Goal: Communication & Community: Ask a question

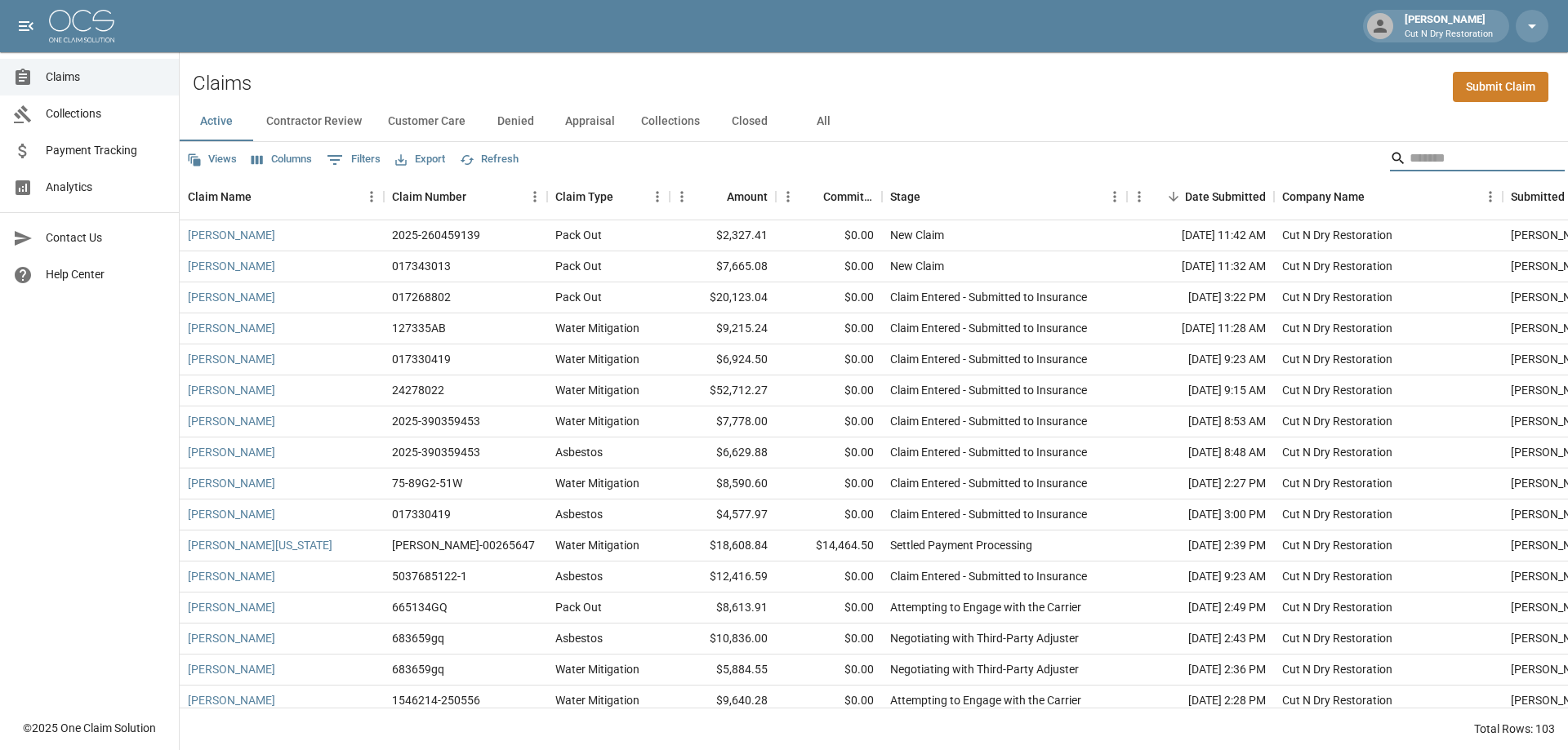
drag, startPoint x: 1413, startPoint y: 155, endPoint x: 1397, endPoint y: 152, distance: 16.3
click at [1414, 155] on input "Search" at bounding box center [1474, 158] width 131 height 26
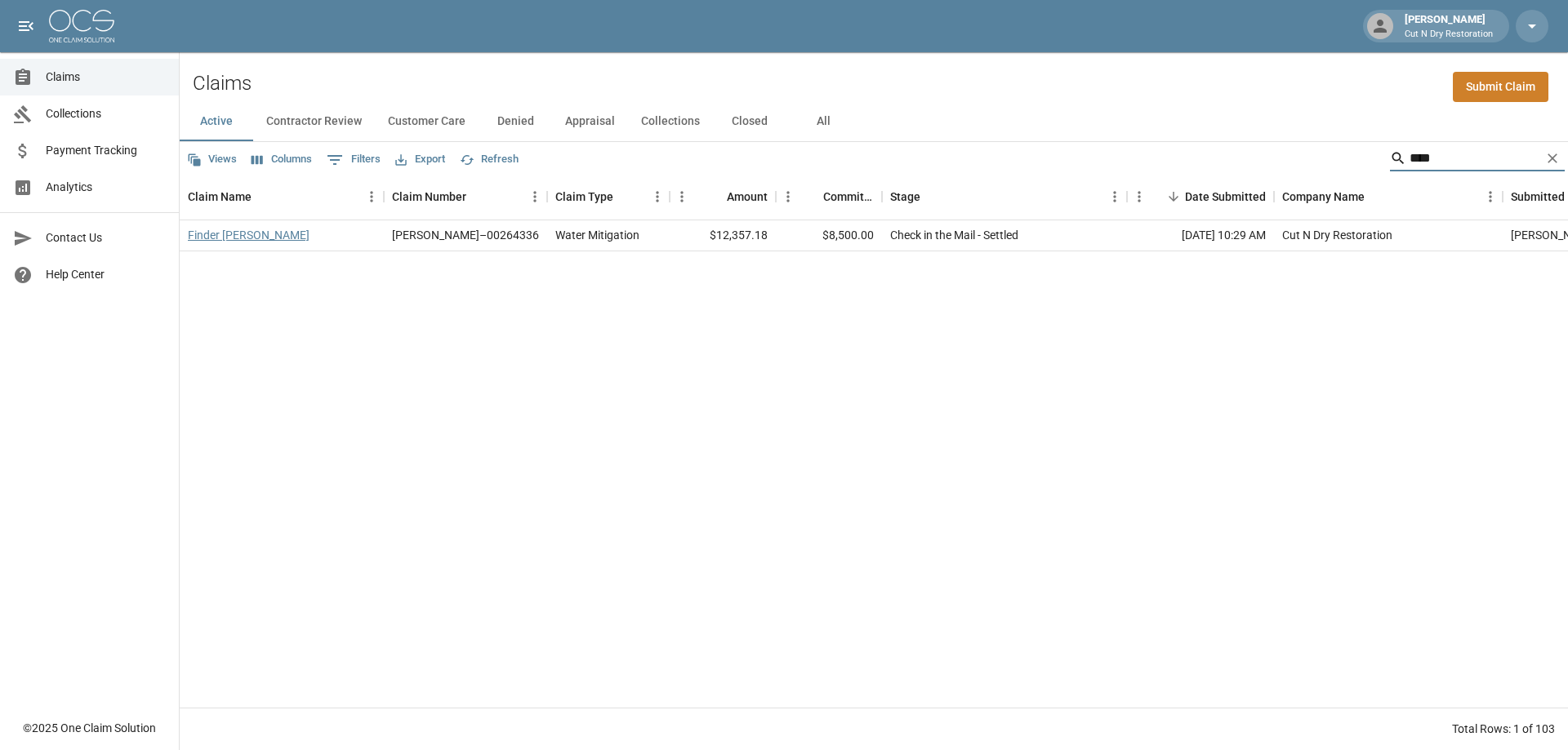
type input "****"
click at [208, 237] on link "Finder Jess" at bounding box center [249, 236] width 121 height 16
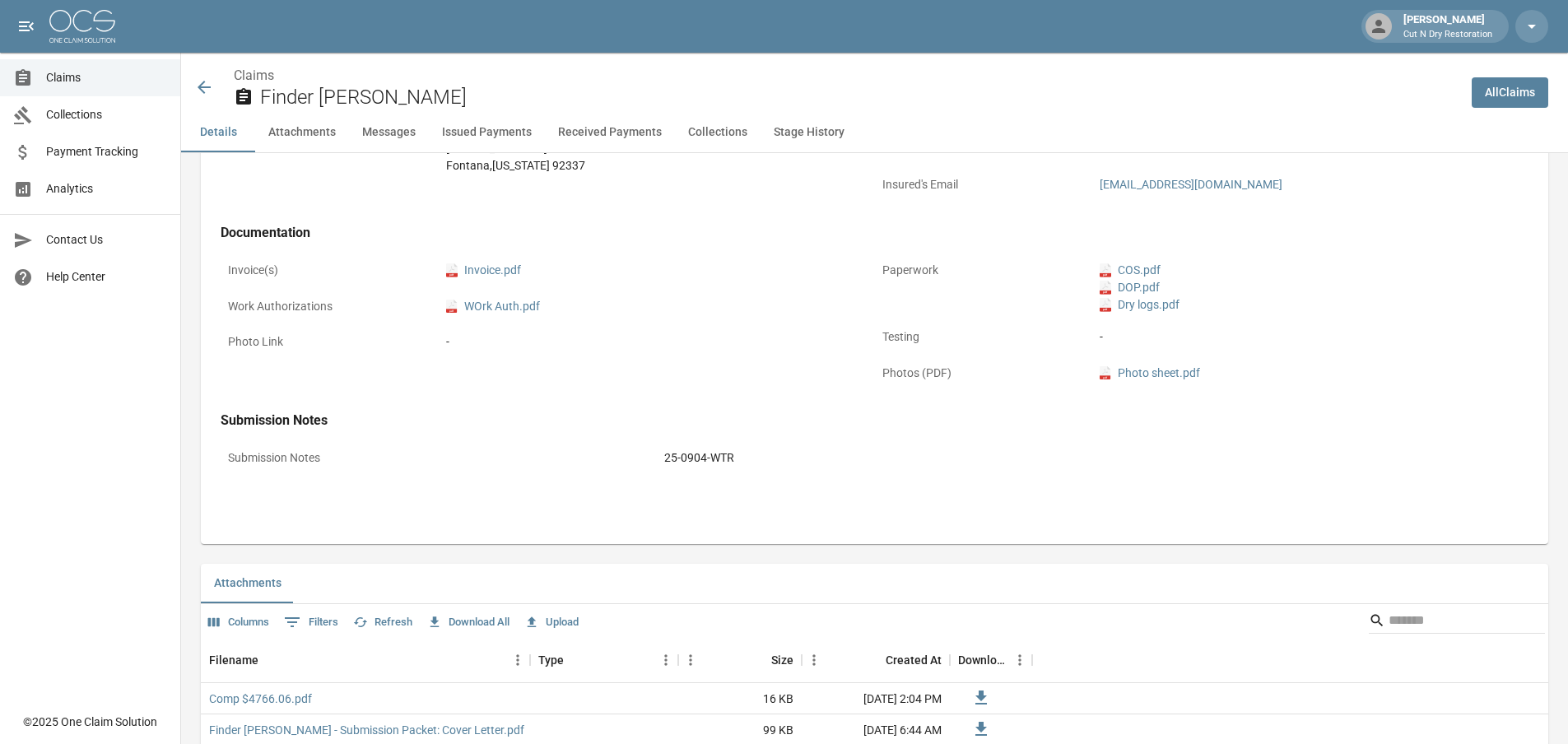
scroll to position [329, 0]
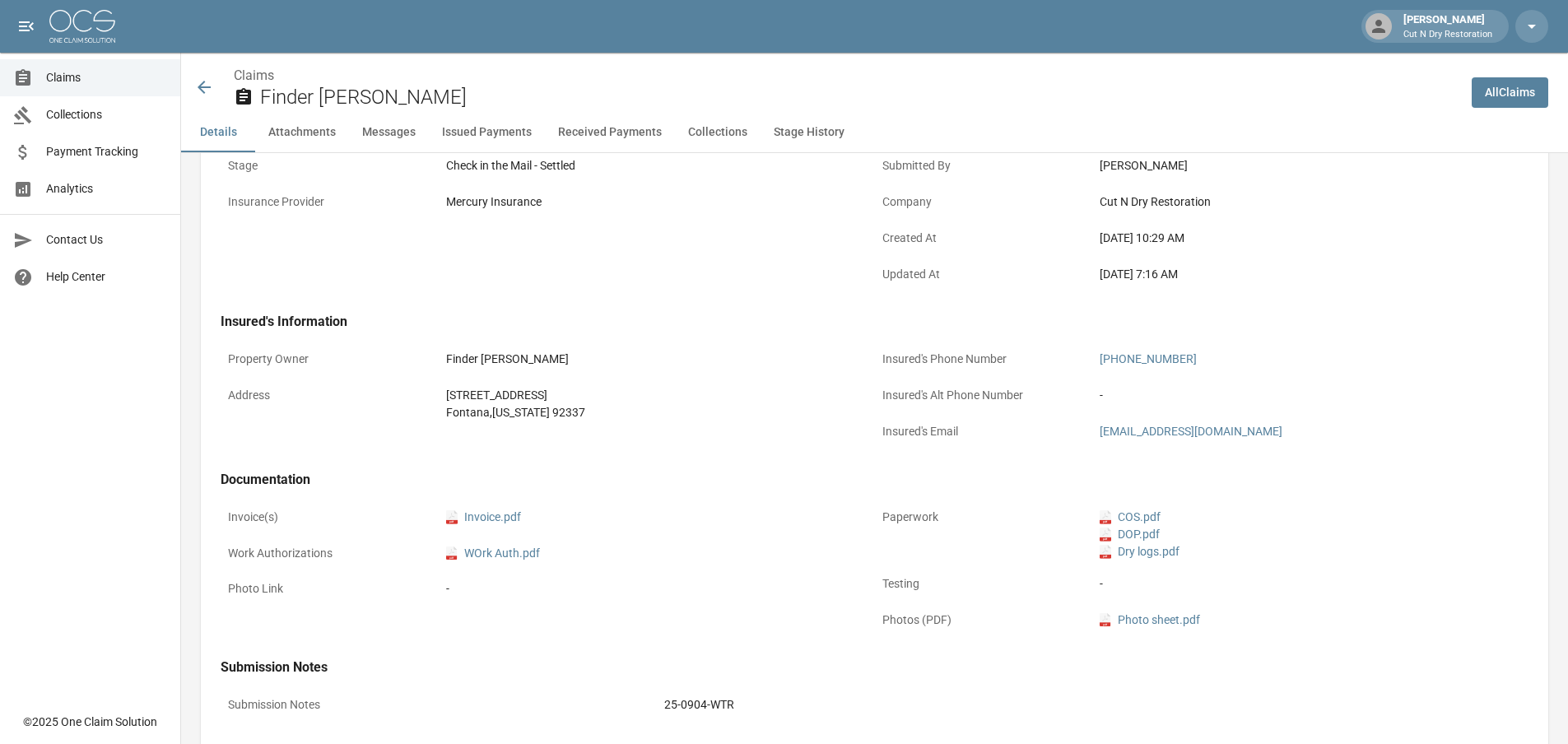
click at [1028, 312] on div "Claim Information Name Finder Jess Claim Number CAHO–00264336 Claim Type Water …" at bounding box center [875, 324] width 1347 height 881
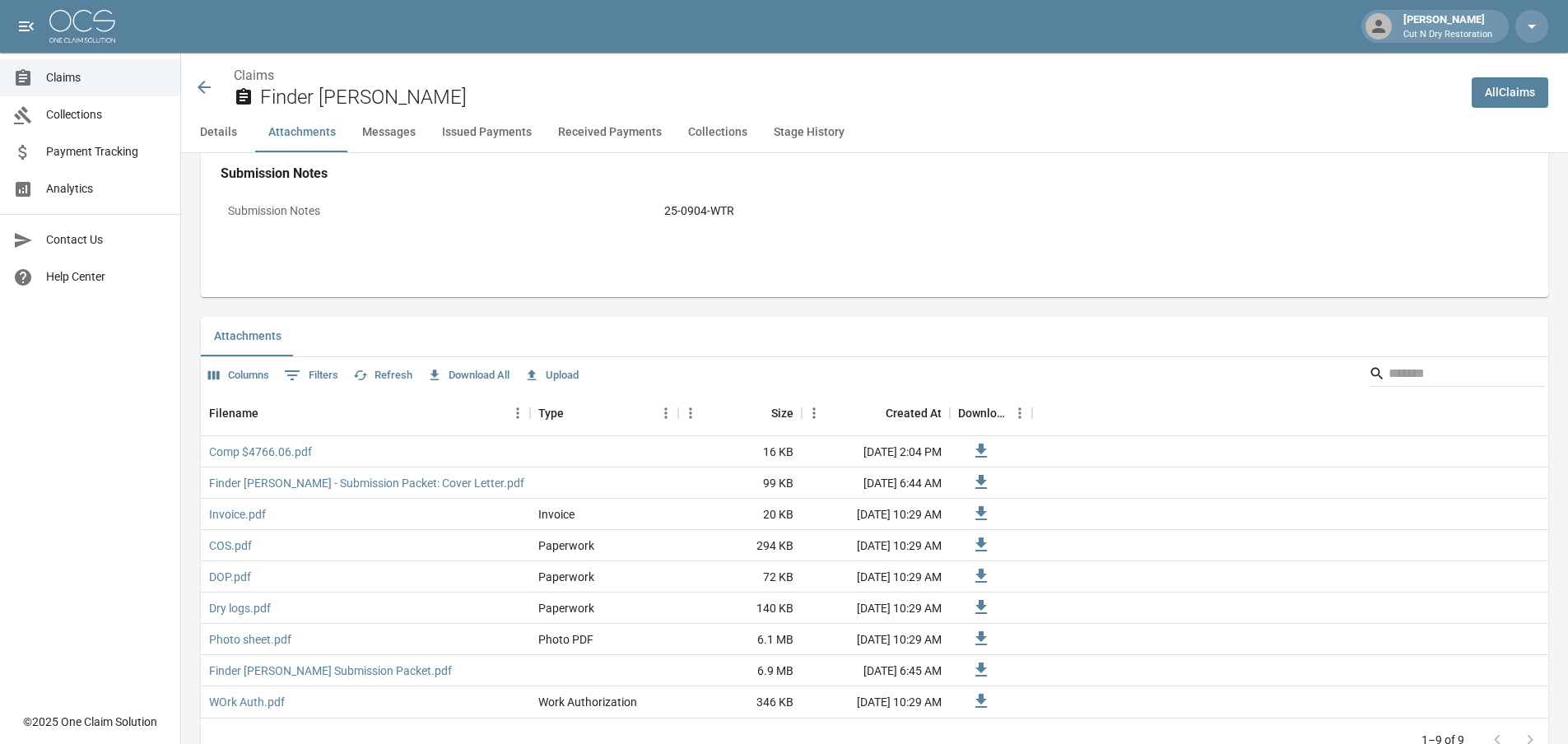
scroll to position [1153, 0]
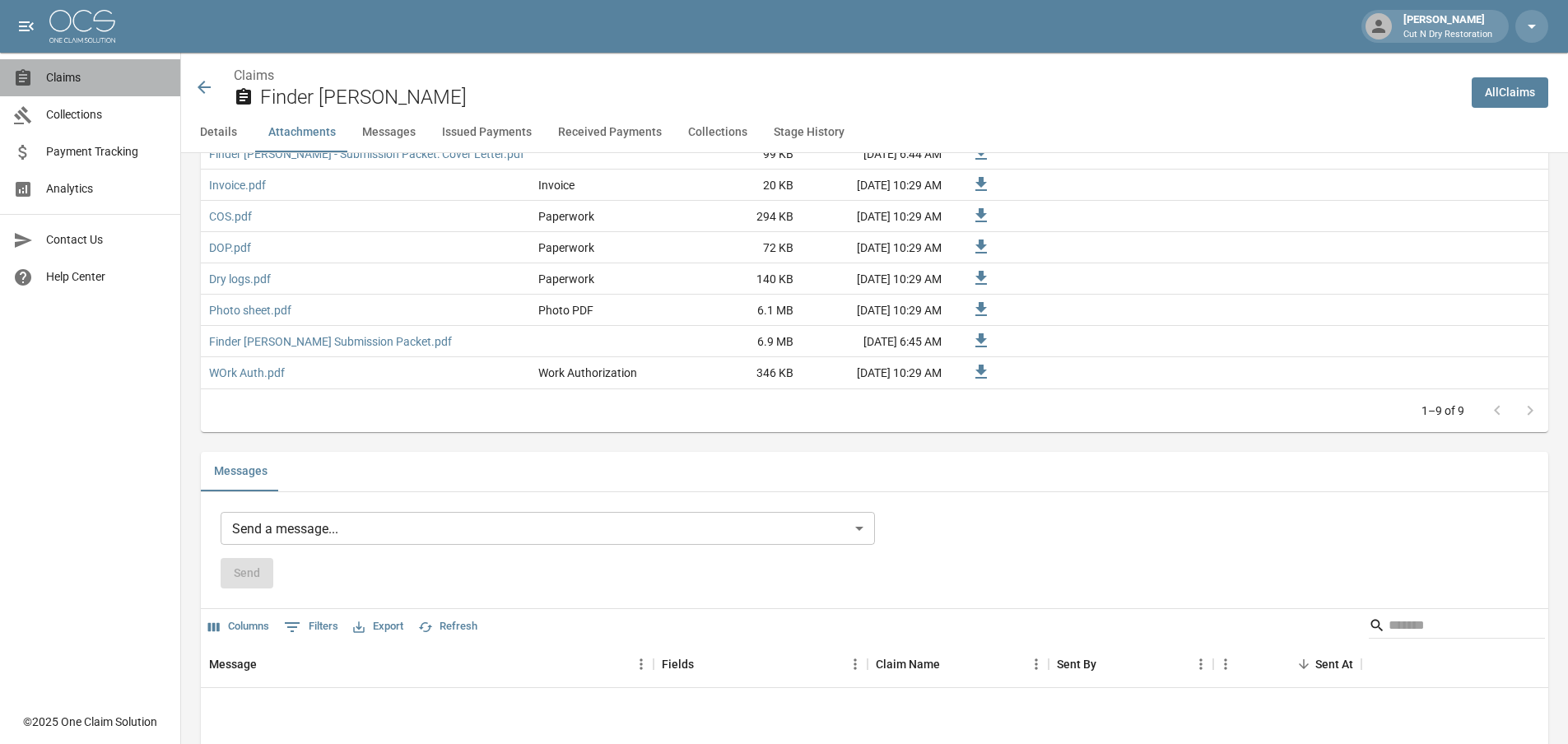
click at [70, 76] on span "Claims" at bounding box center [107, 78] width 121 height 17
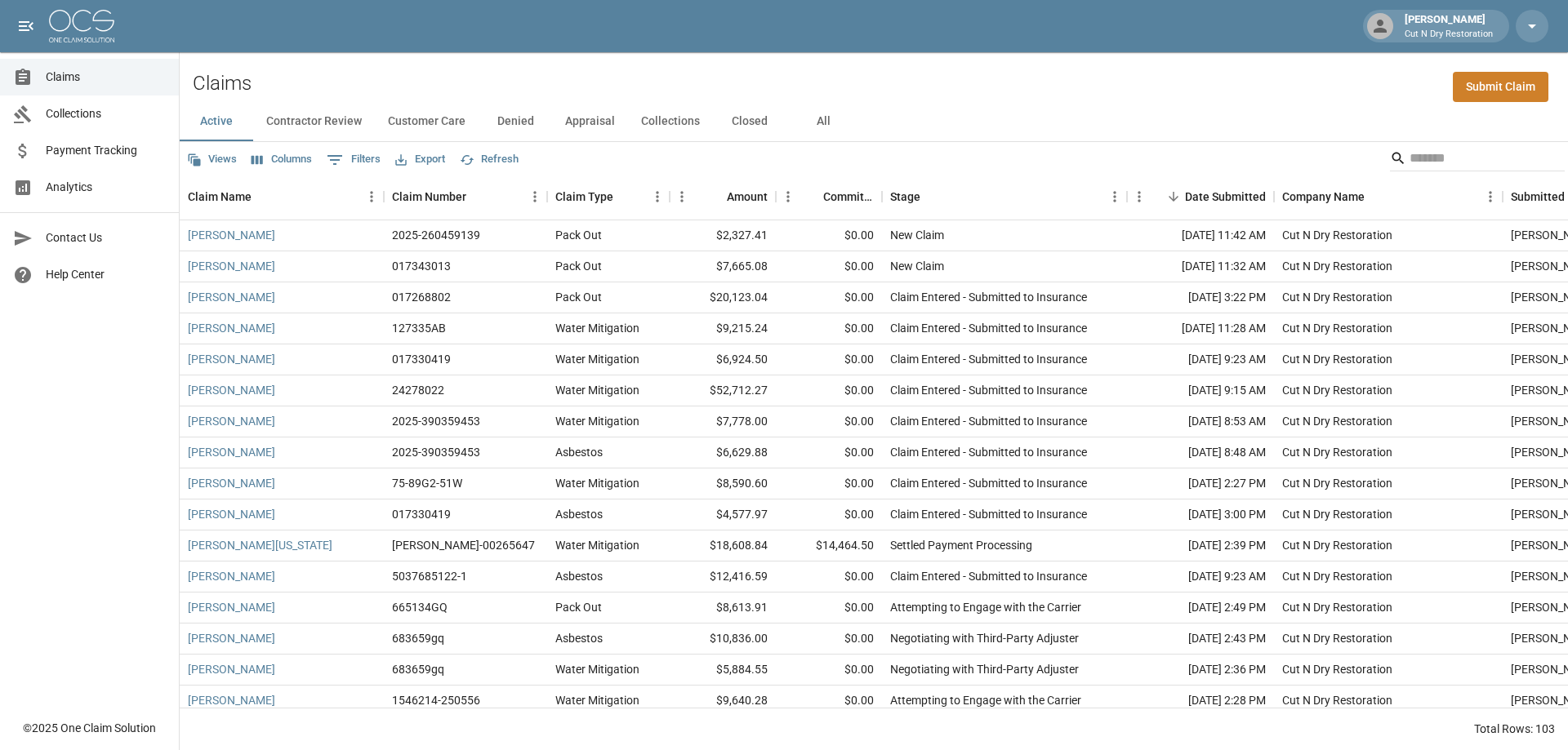
click at [329, 116] on button "Contractor Review" at bounding box center [314, 121] width 121 height 39
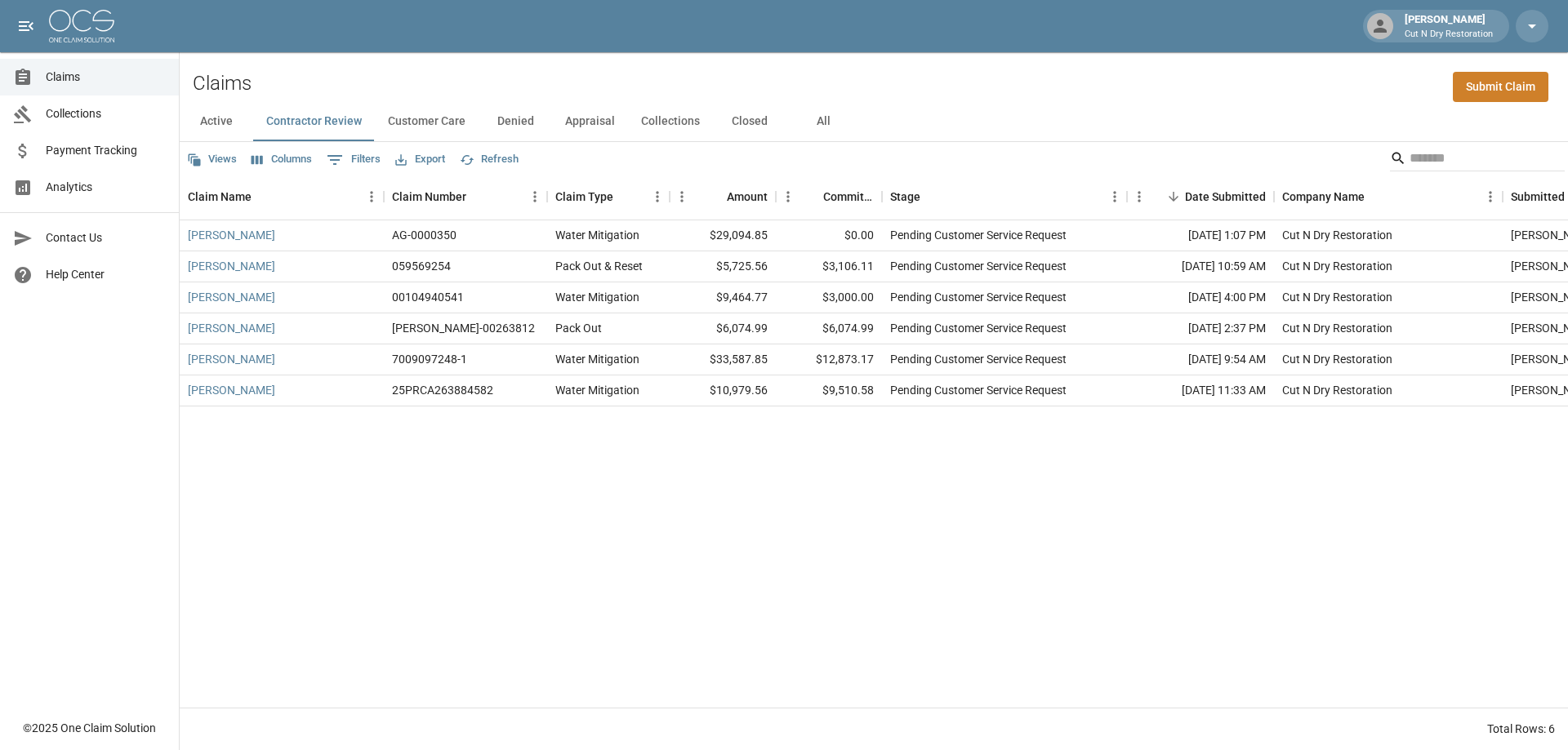
click at [695, 459] on div "Benavidez, Mike AG-0000350 Water Mitigation $29,094.85 $0.00 Pending Customer S…" at bounding box center [943, 464] width 1527 height 487
click at [247, 326] on link "Steven Brown" at bounding box center [232, 328] width 87 height 16
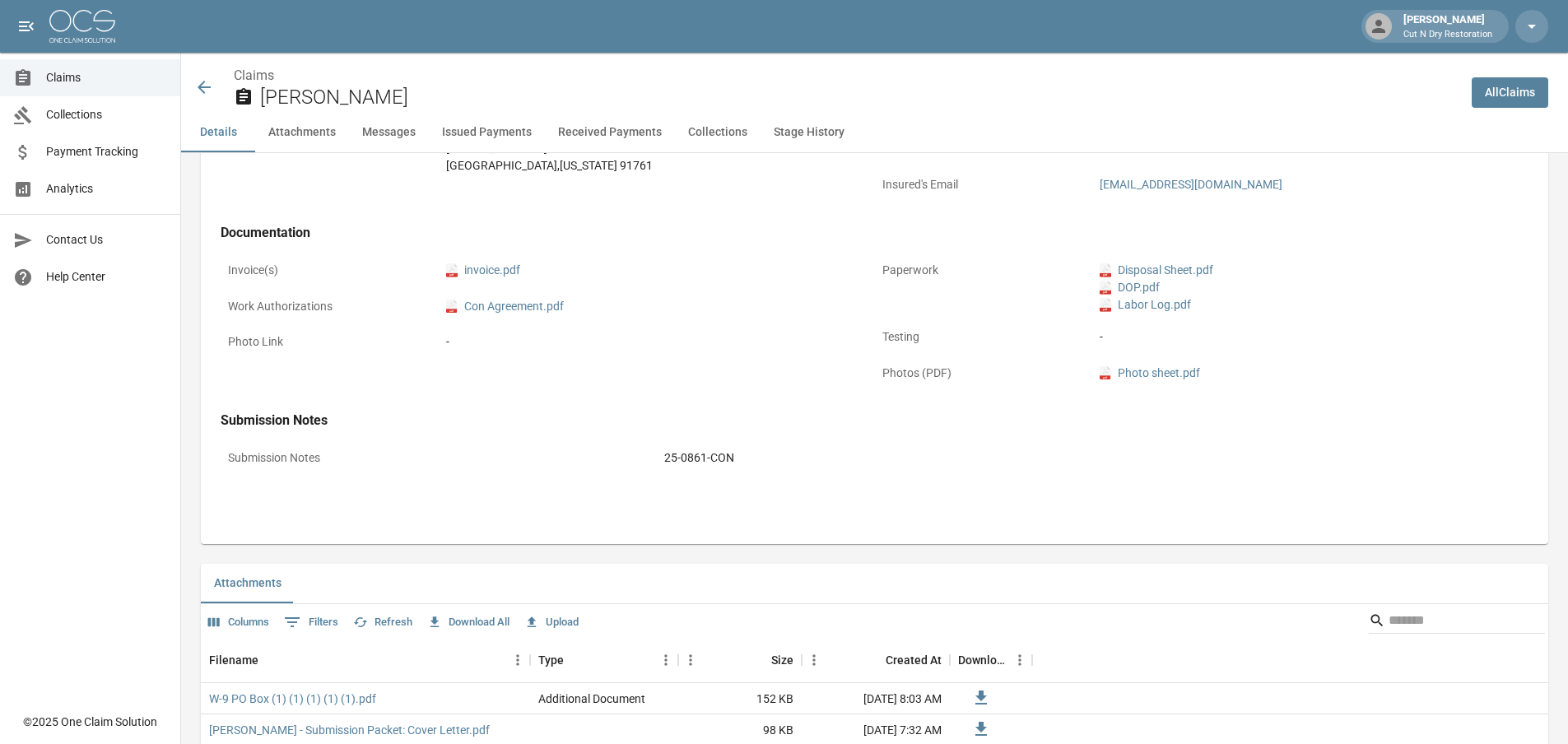
scroll to position [905, 0]
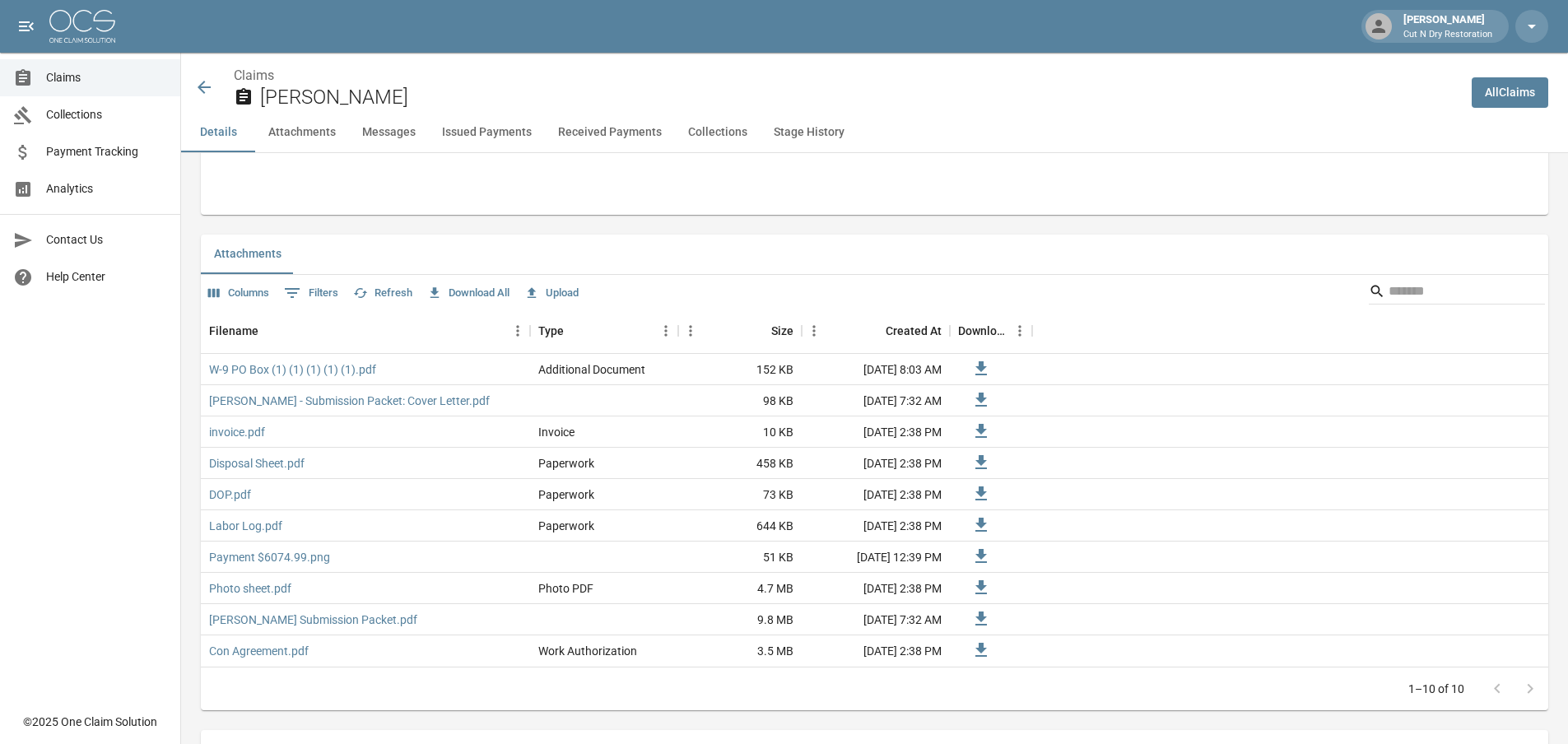
click at [206, 85] on icon at bounding box center [204, 88] width 20 height 20
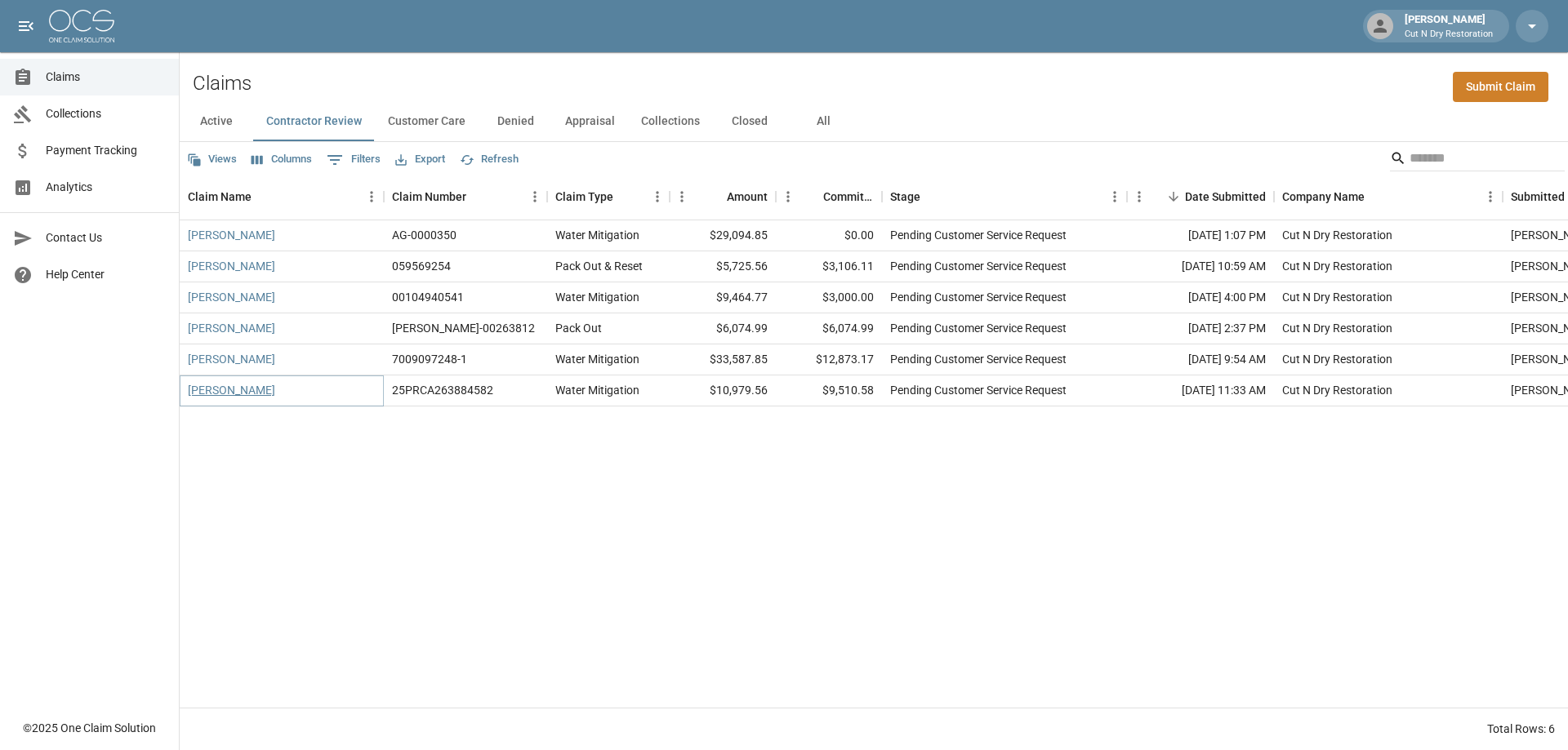
click at [267, 392] on link "LAWRENCE SMITH" at bounding box center [232, 391] width 87 height 16
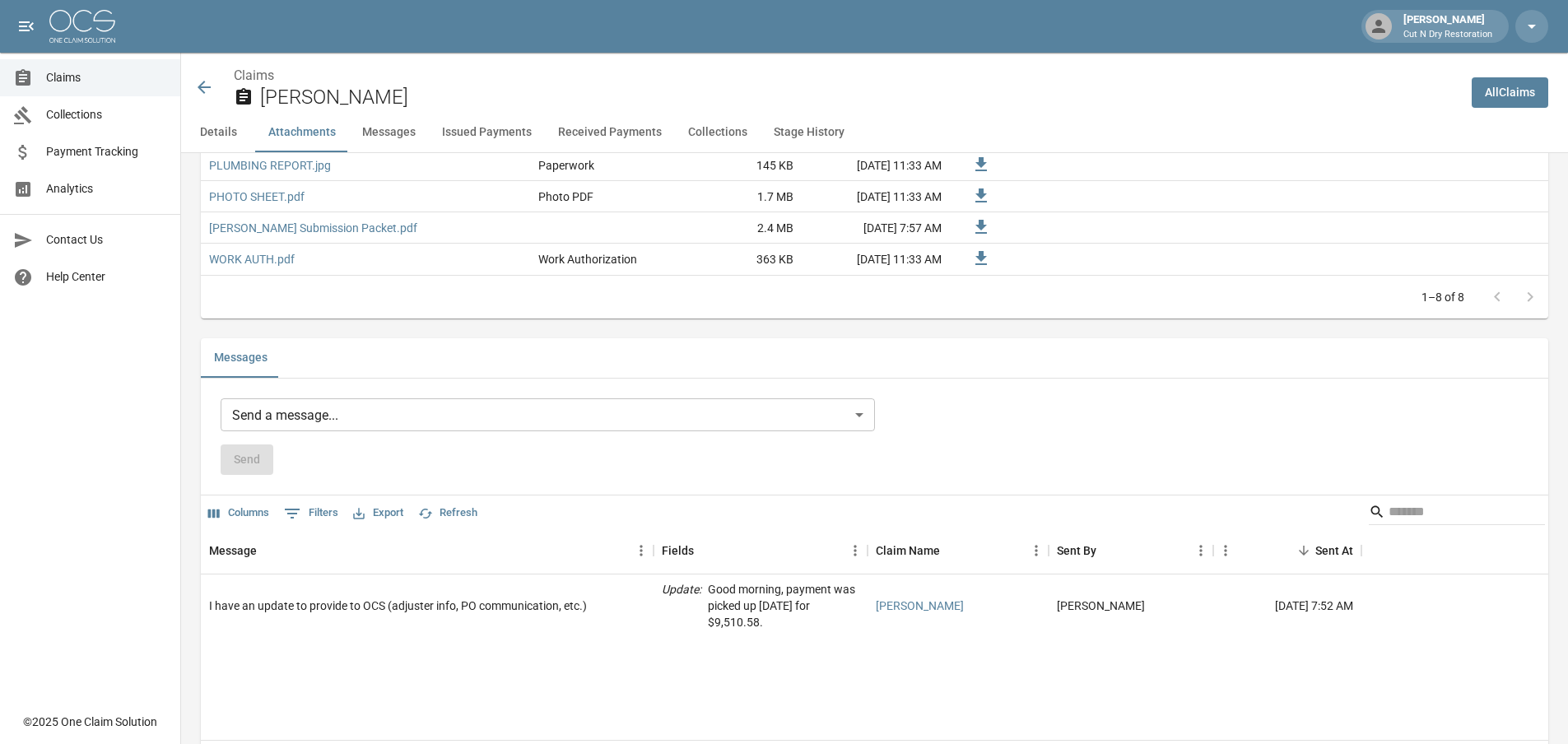
scroll to position [1482, 0]
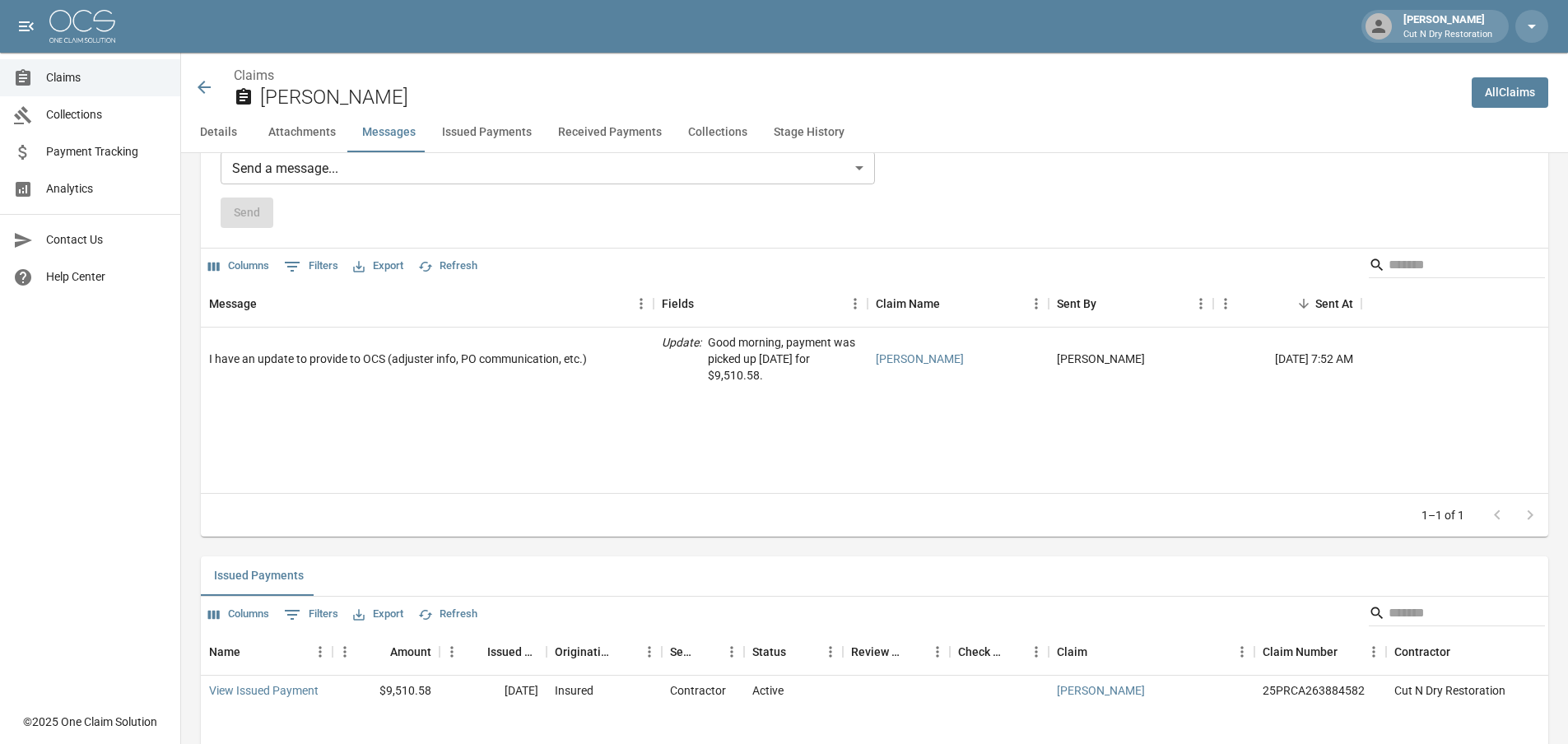
click at [204, 85] on icon at bounding box center [204, 88] width 20 height 20
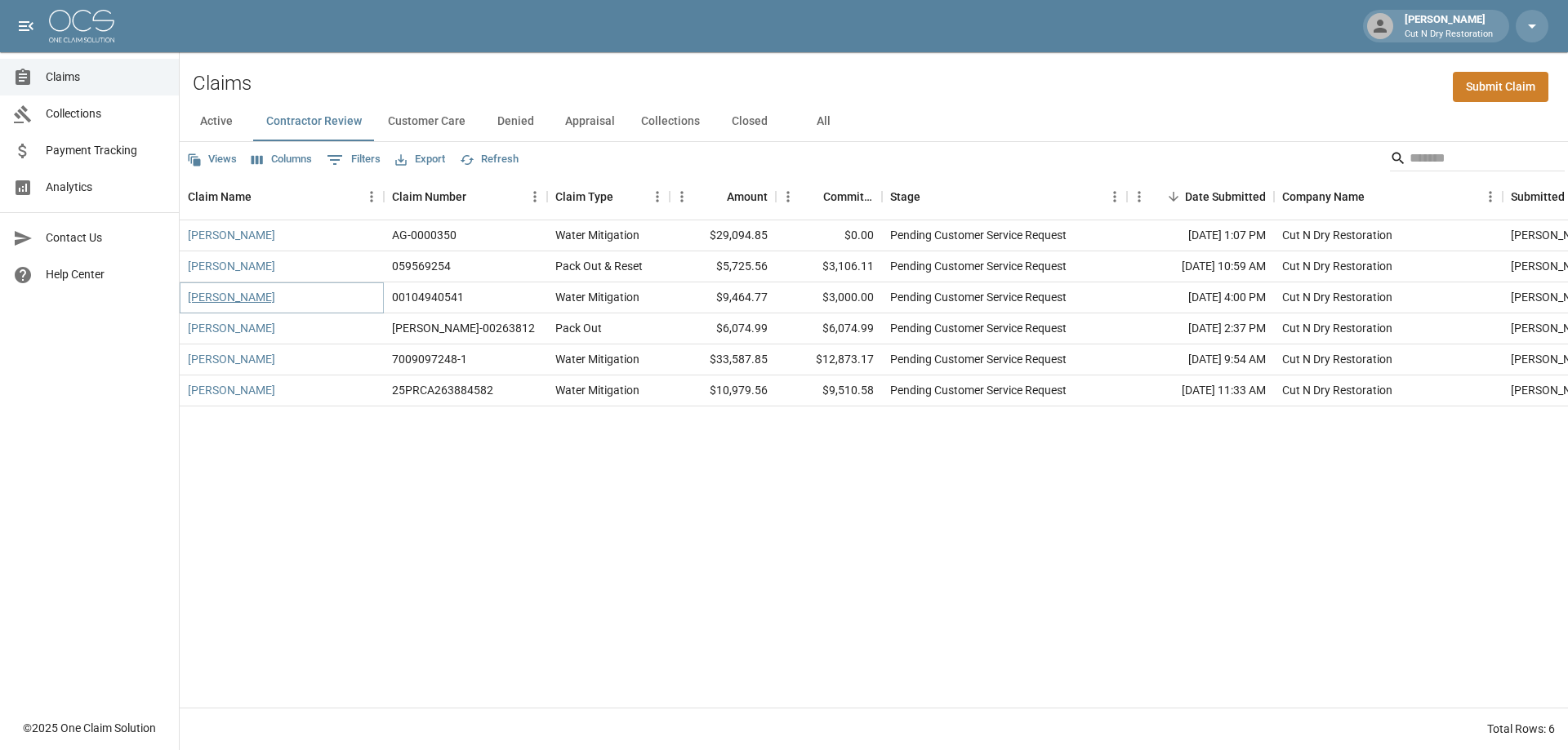
click at [253, 297] on link "Roland Shawna" at bounding box center [232, 297] width 87 height 16
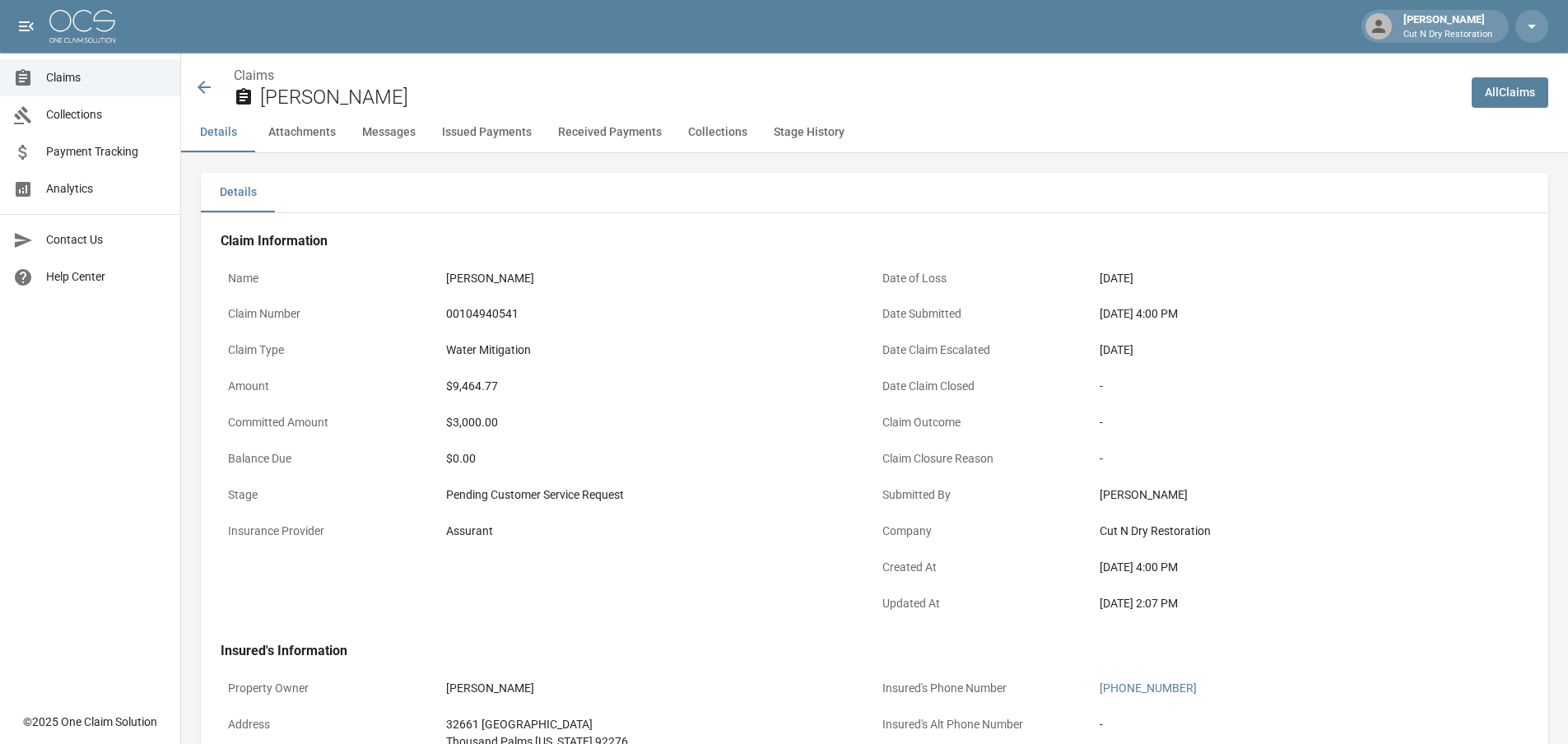
click at [679, 349] on div "Water Mitigation" at bounding box center [656, 350] width 421 height 17
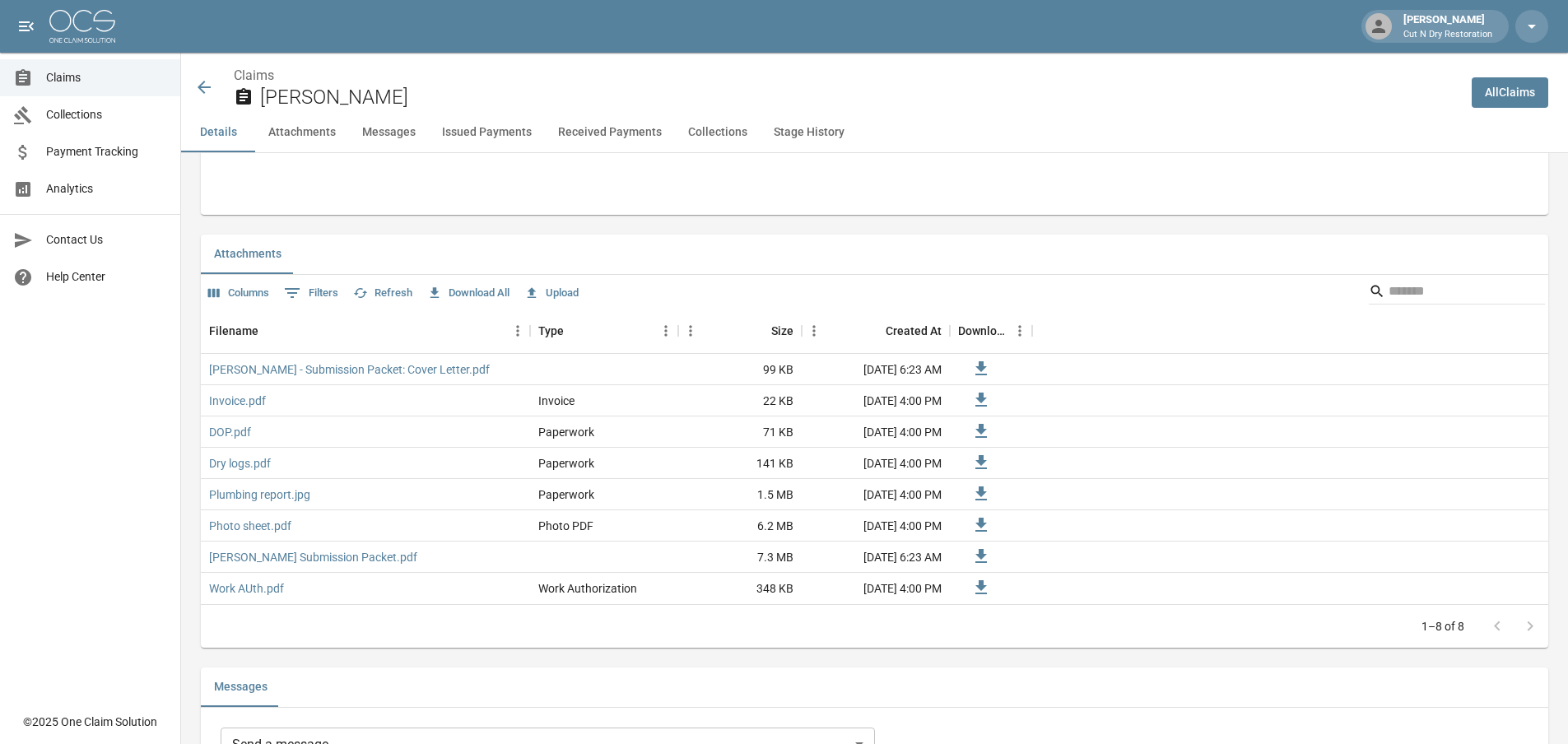
scroll to position [494, 0]
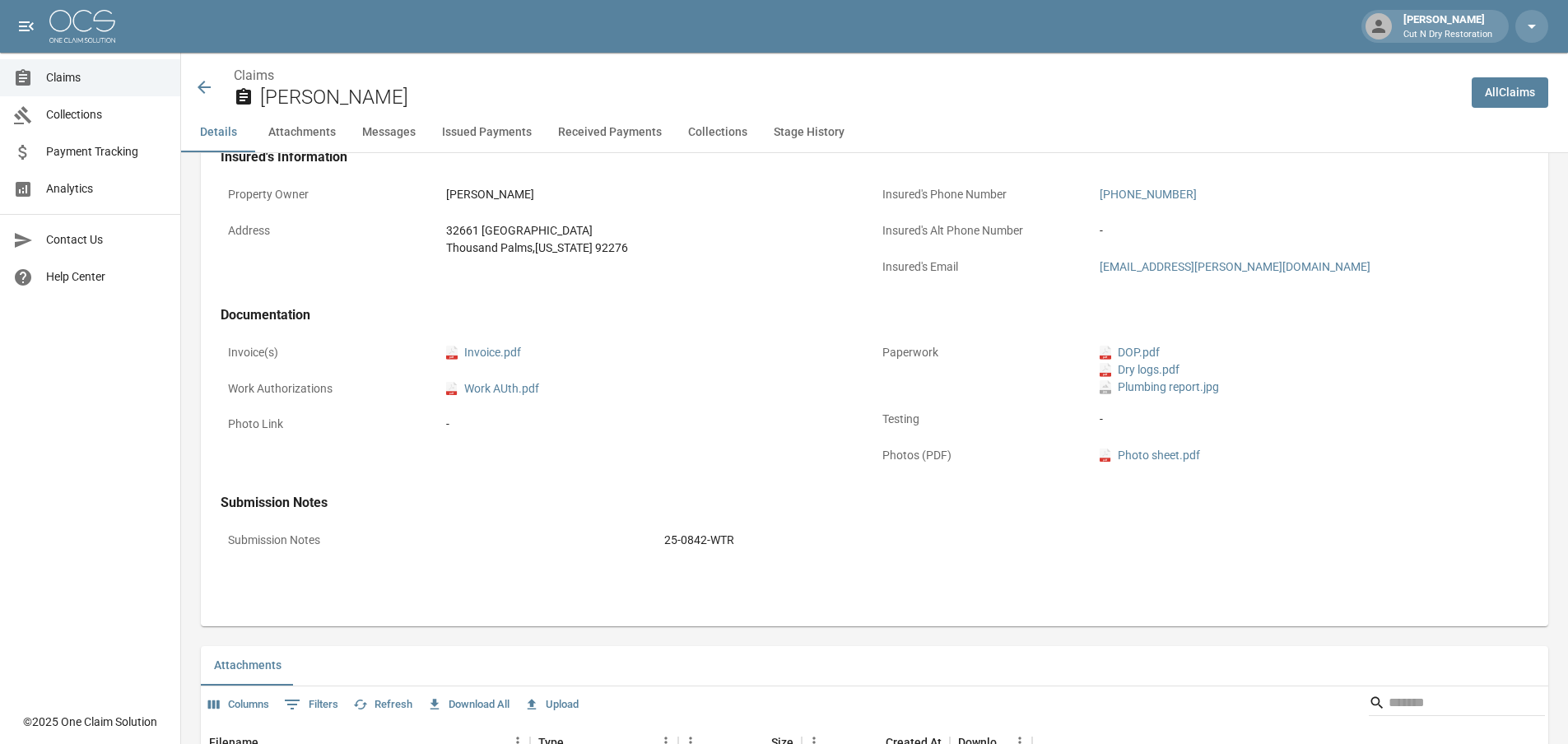
click at [207, 76] on div "Claims Roland Shawna" at bounding box center [827, 88] width 1264 height 44
click at [861, 517] on div "Submission Notes Submission Notes 25-0842-WTR" at bounding box center [875, 528] width 1308 height 66
click at [94, 146] on span "Payment Tracking" at bounding box center [107, 151] width 121 height 17
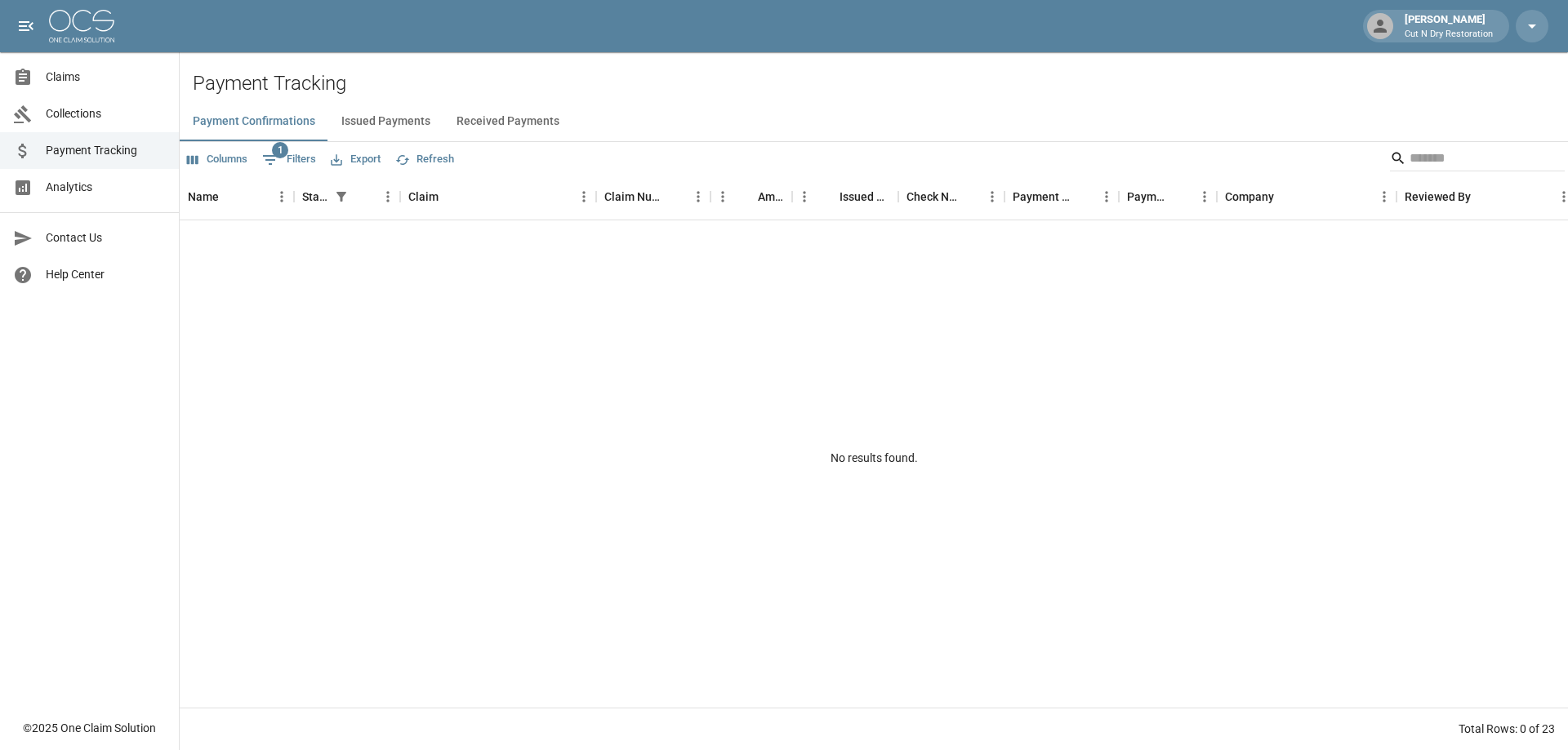
click at [386, 122] on button "Issued Payments" at bounding box center [386, 121] width 115 height 39
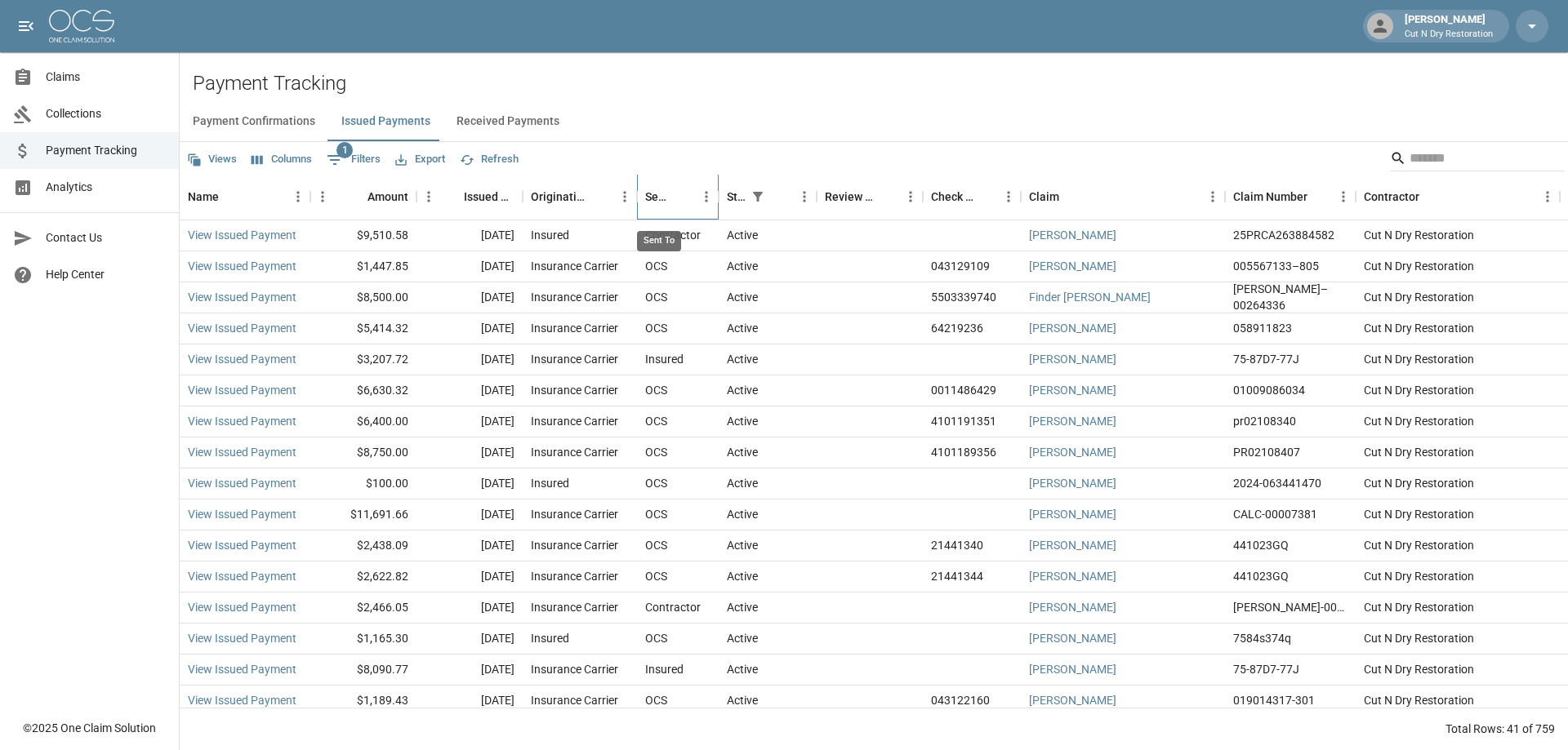
click at [671, 205] on div "Sent To" at bounding box center [658, 197] width 26 height 46
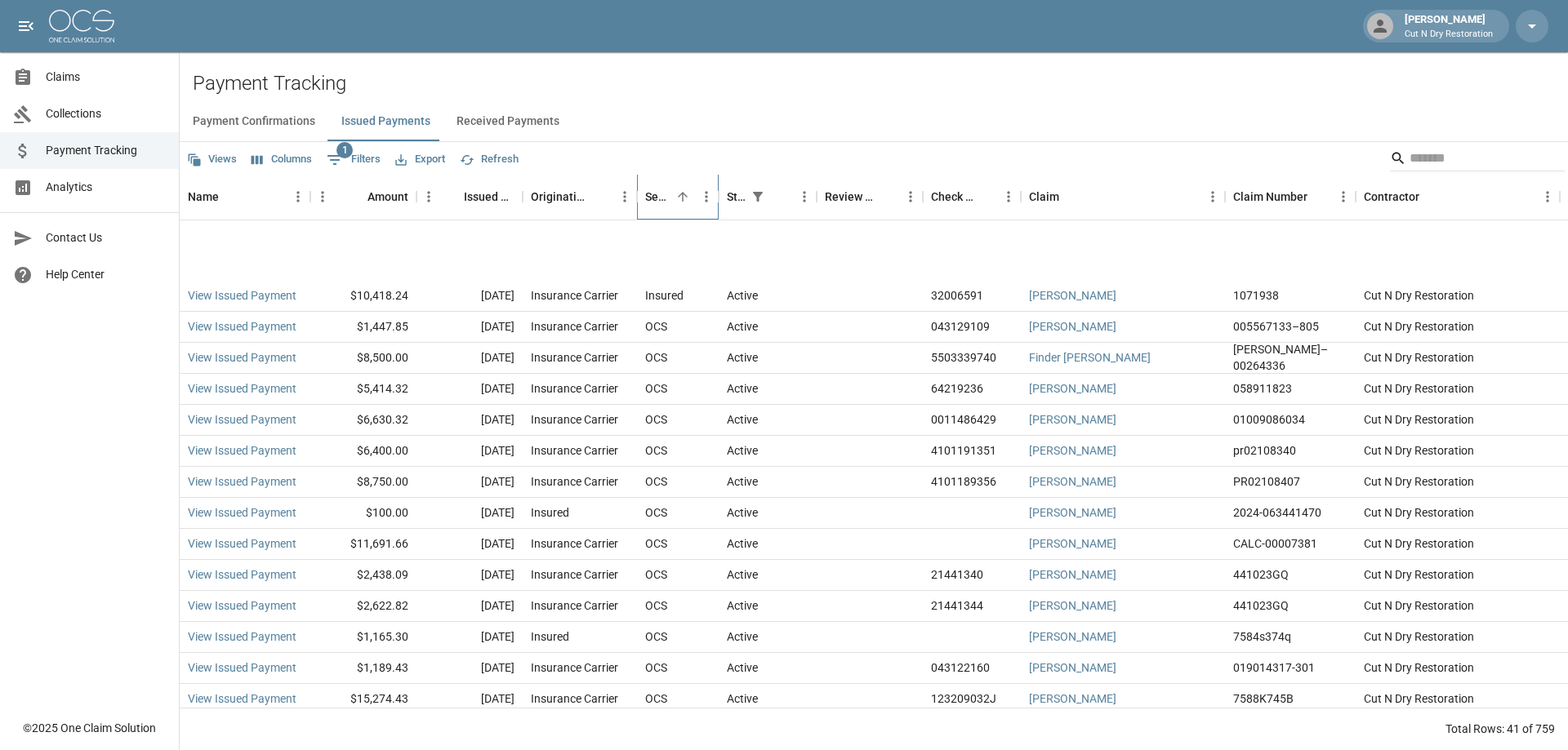
scroll to position [797, 0]
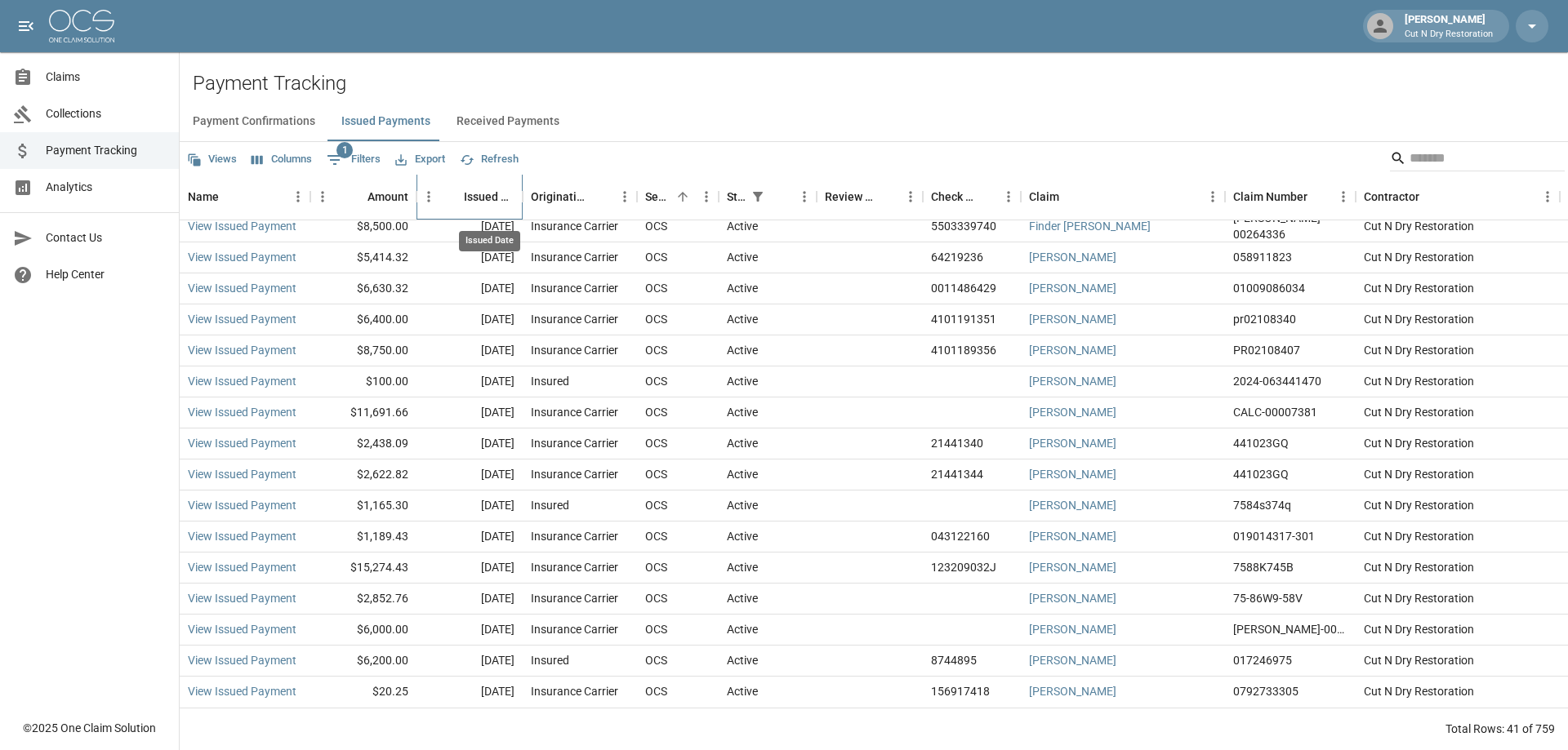
click at [497, 203] on div "Issued Date" at bounding box center [489, 197] width 51 height 46
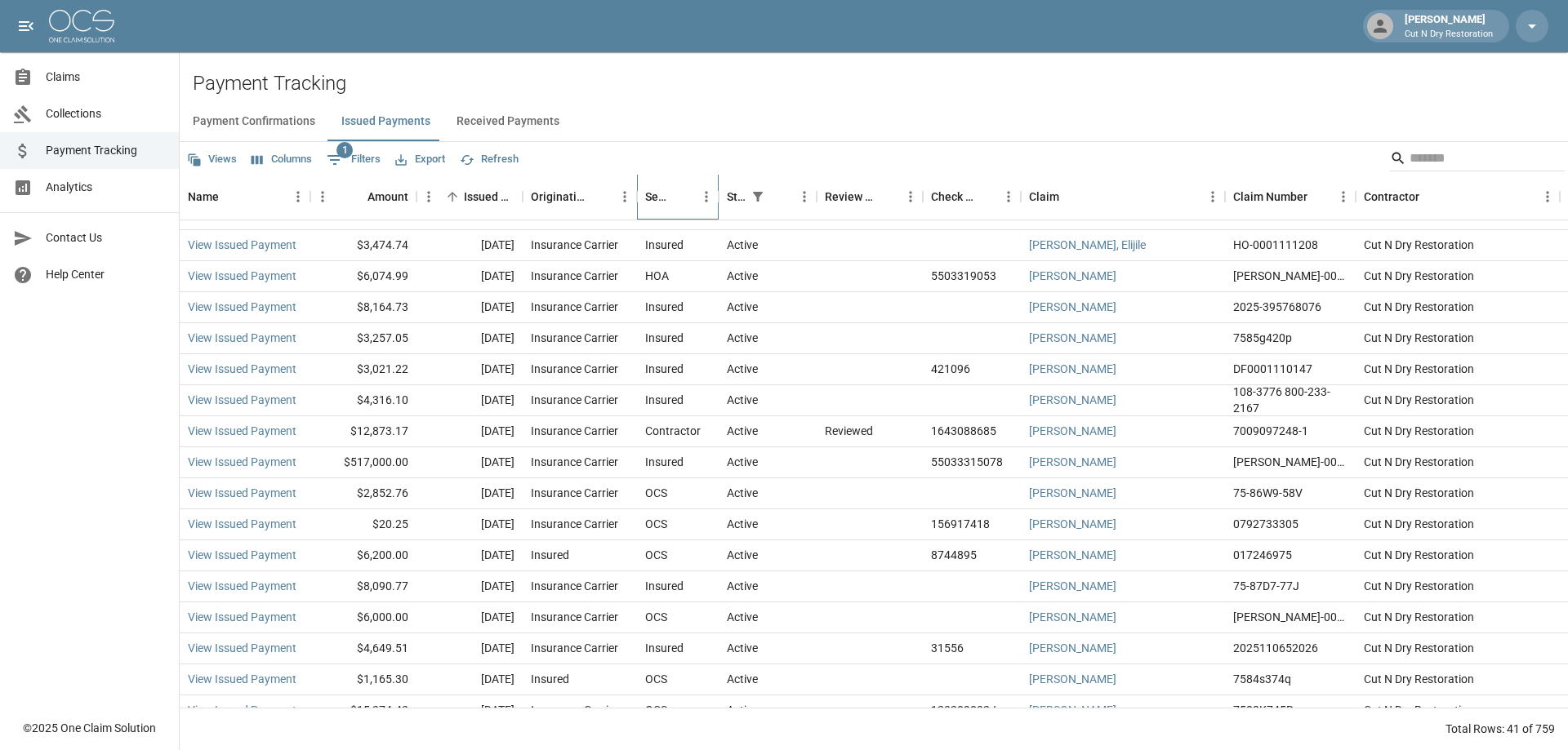
click at [649, 199] on div "Sent To" at bounding box center [658, 197] width 26 height 46
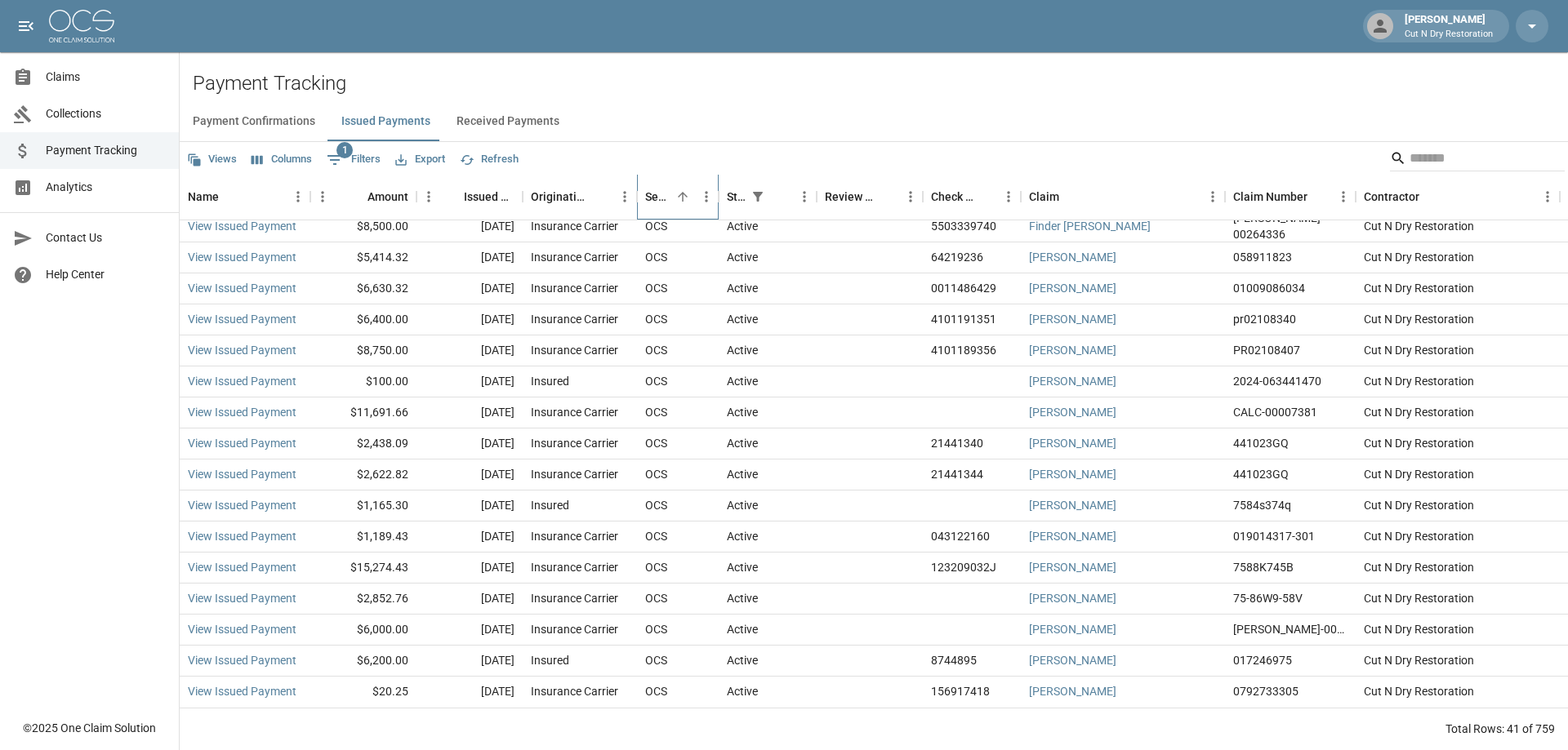
scroll to position [797, 0]
click at [88, 107] on span "Collections" at bounding box center [106, 113] width 120 height 17
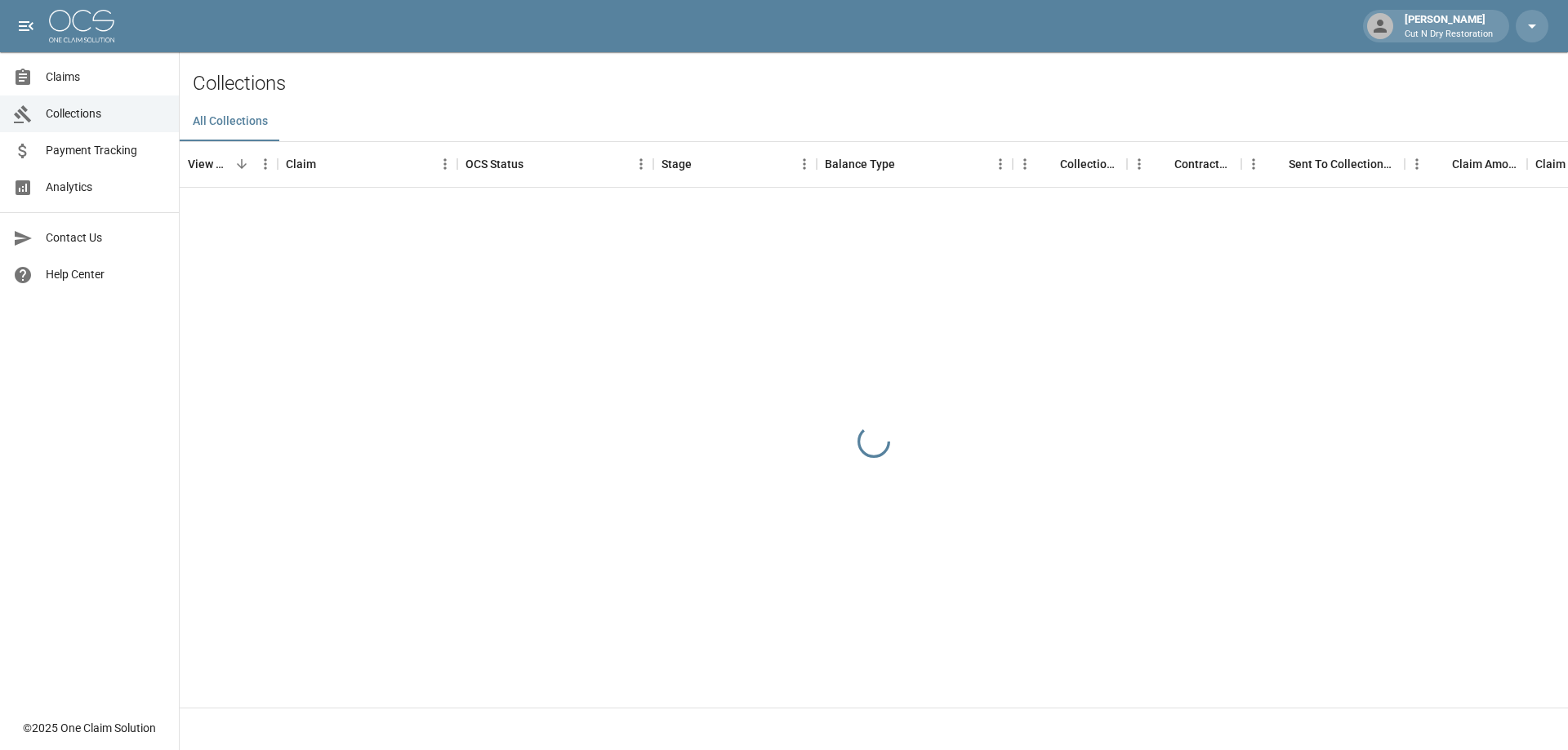
click at [77, 78] on span "Claims" at bounding box center [106, 77] width 120 height 17
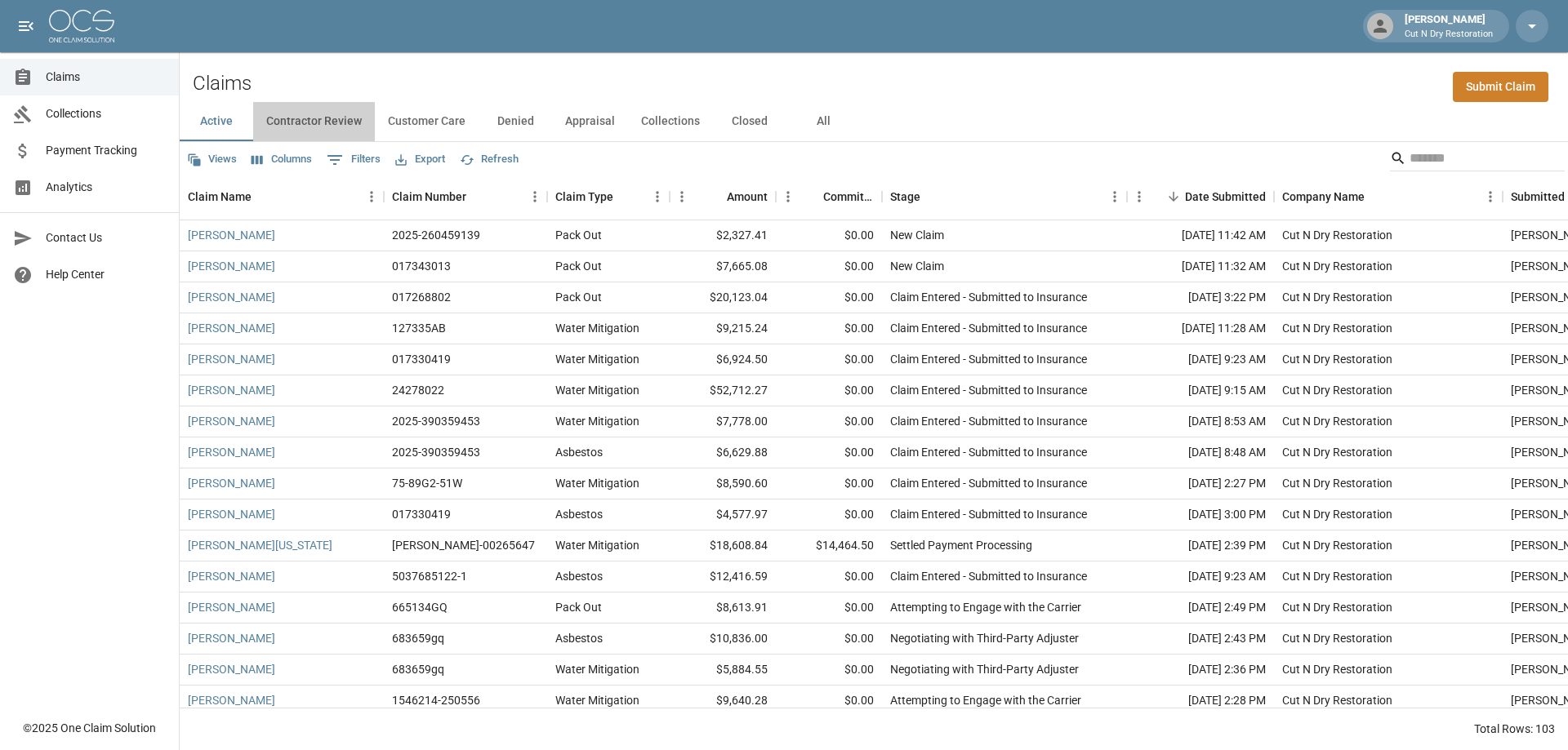
click at [328, 121] on button "Contractor Review" at bounding box center [314, 121] width 121 height 39
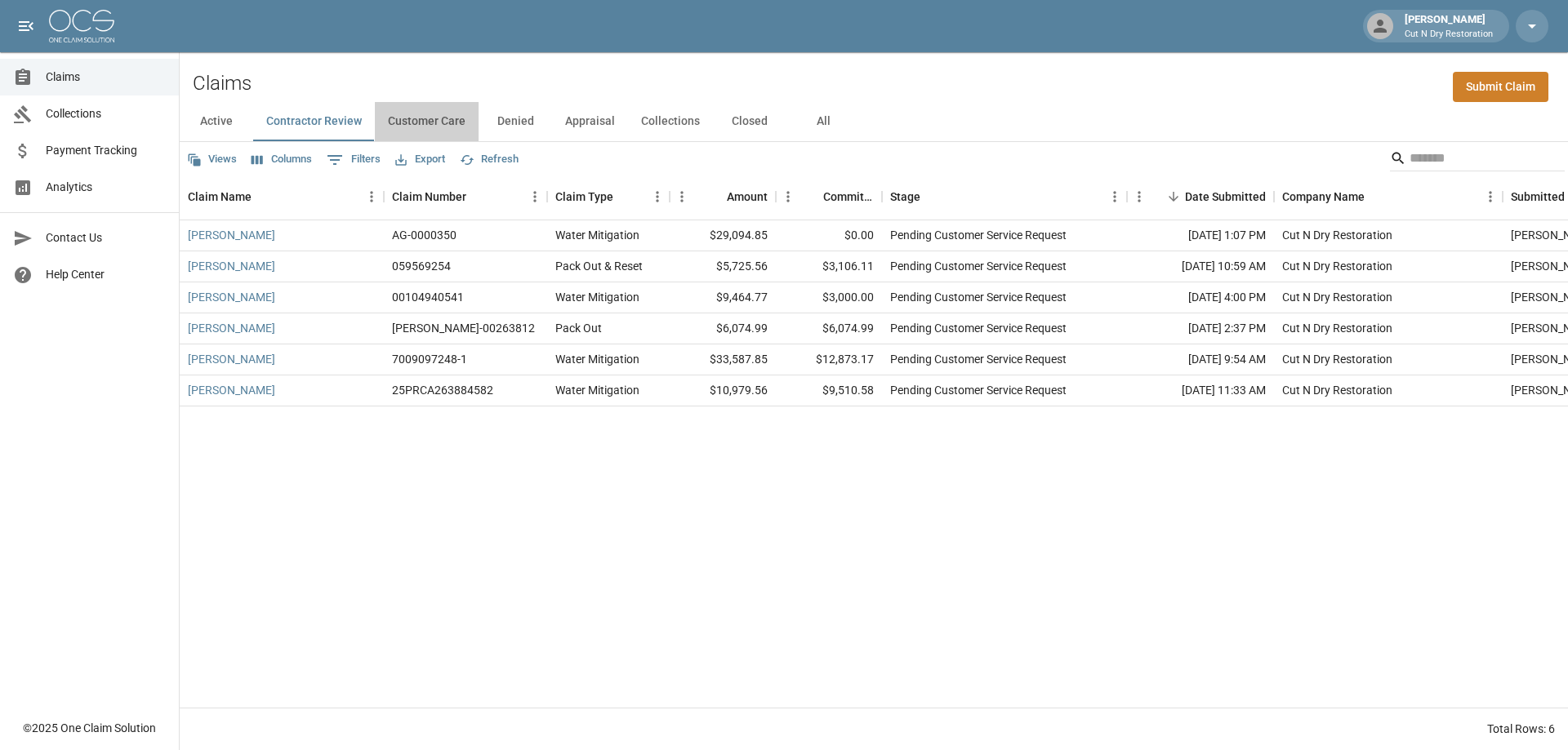
click at [459, 126] on button "Customer Care" at bounding box center [427, 121] width 103 height 39
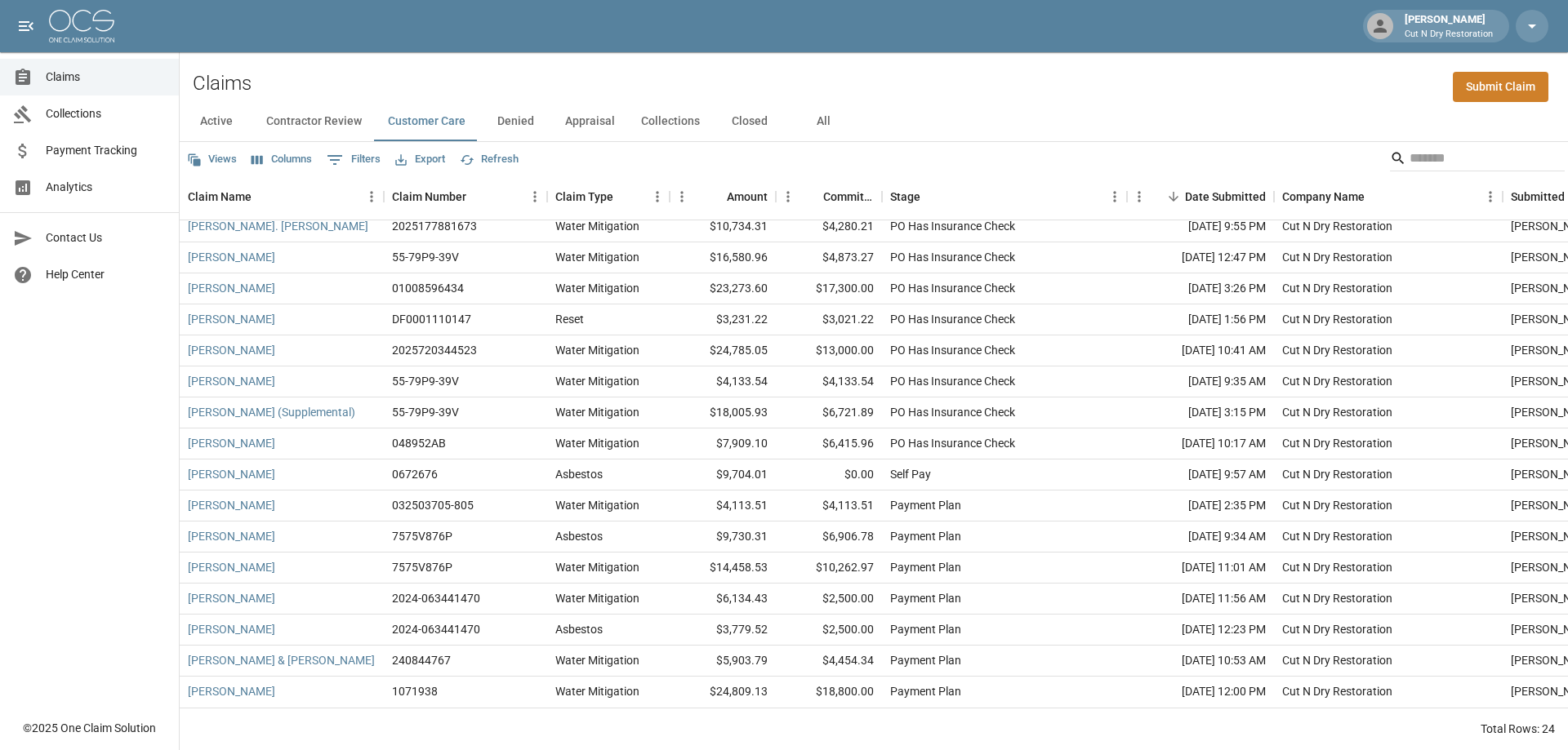
scroll to position [106, 0]
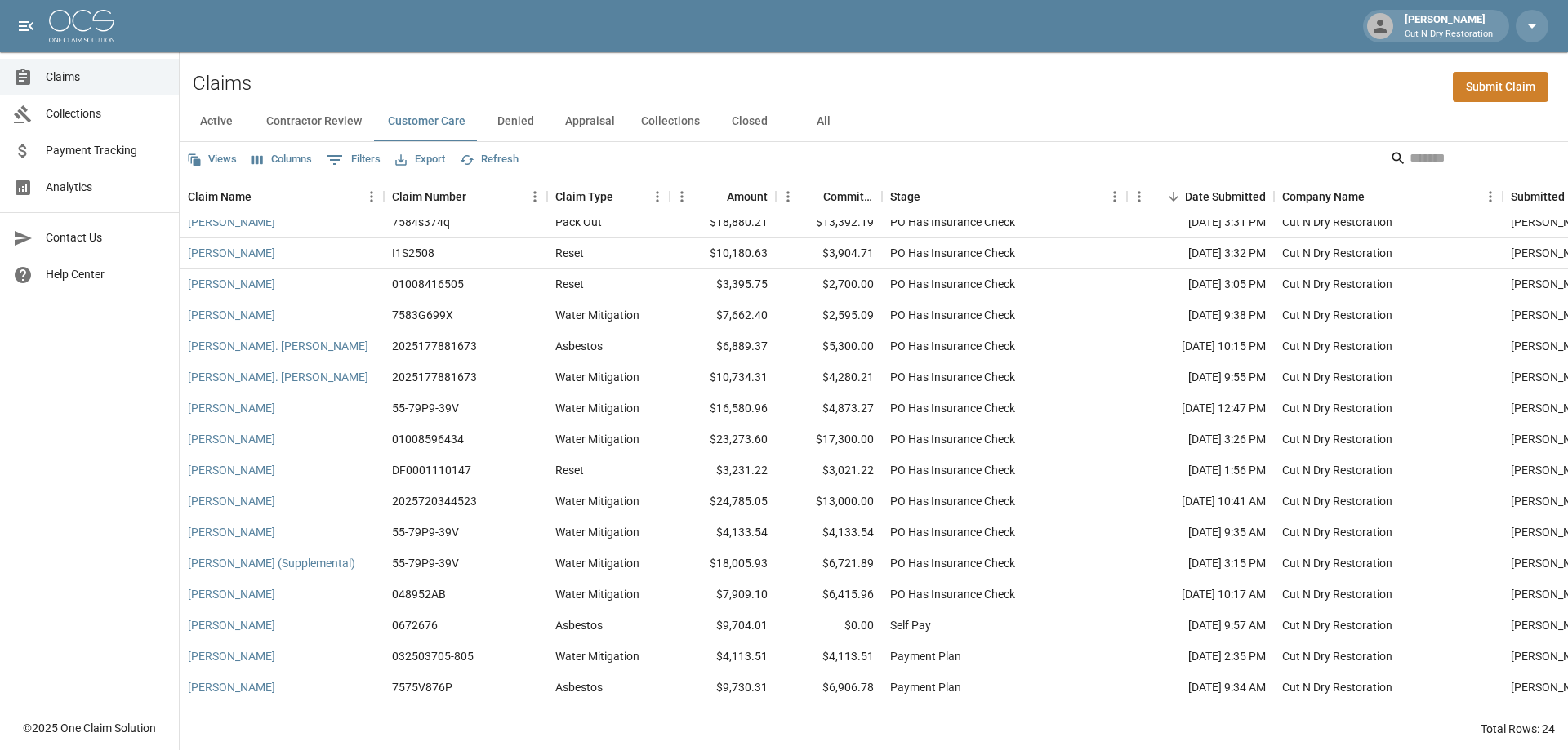
drag, startPoint x: 220, startPoint y: 119, endPoint x: 956, endPoint y: 214, distance: 742.1
click at [222, 119] on button "Active" at bounding box center [217, 121] width 74 height 39
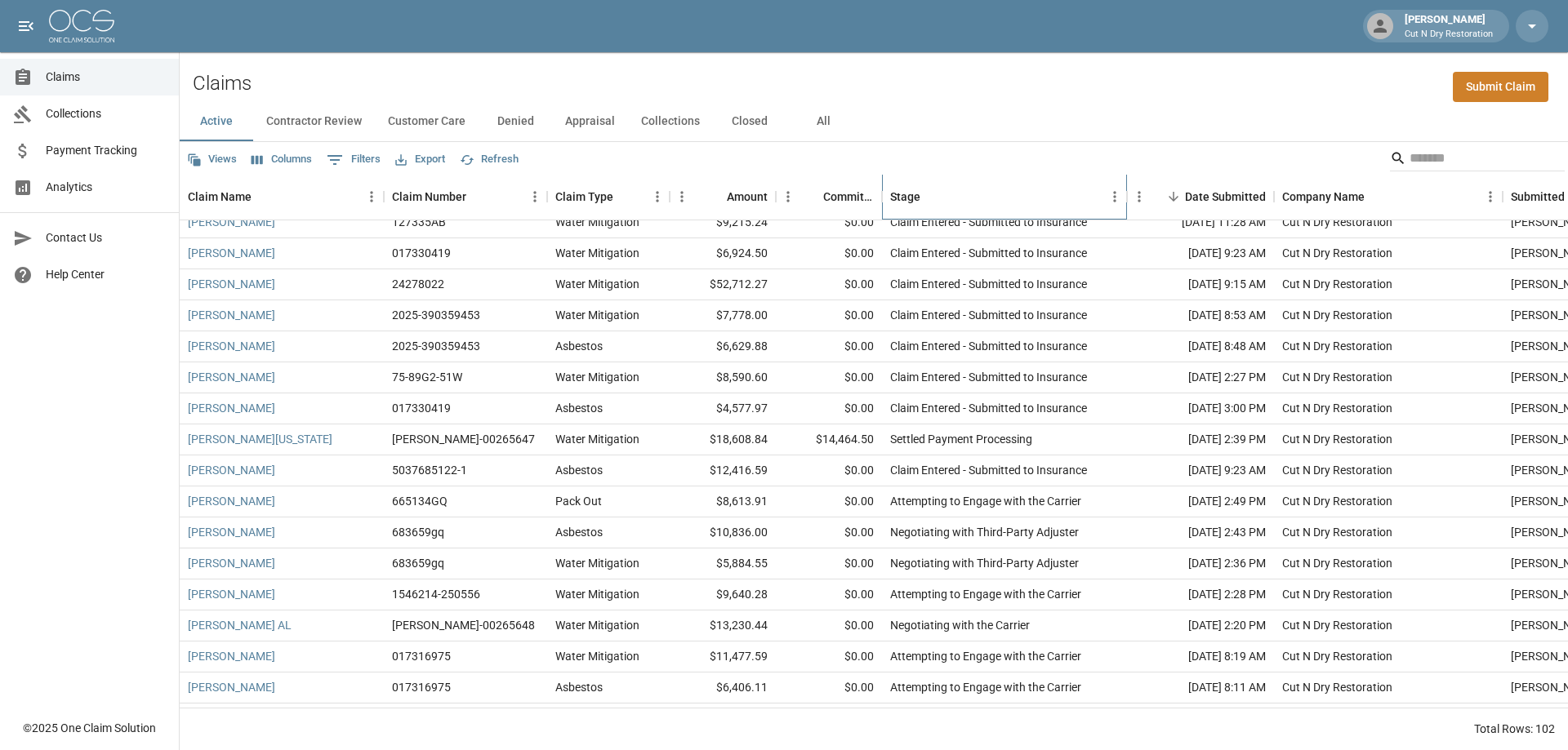
click at [993, 196] on div "Stage" at bounding box center [996, 197] width 213 height 46
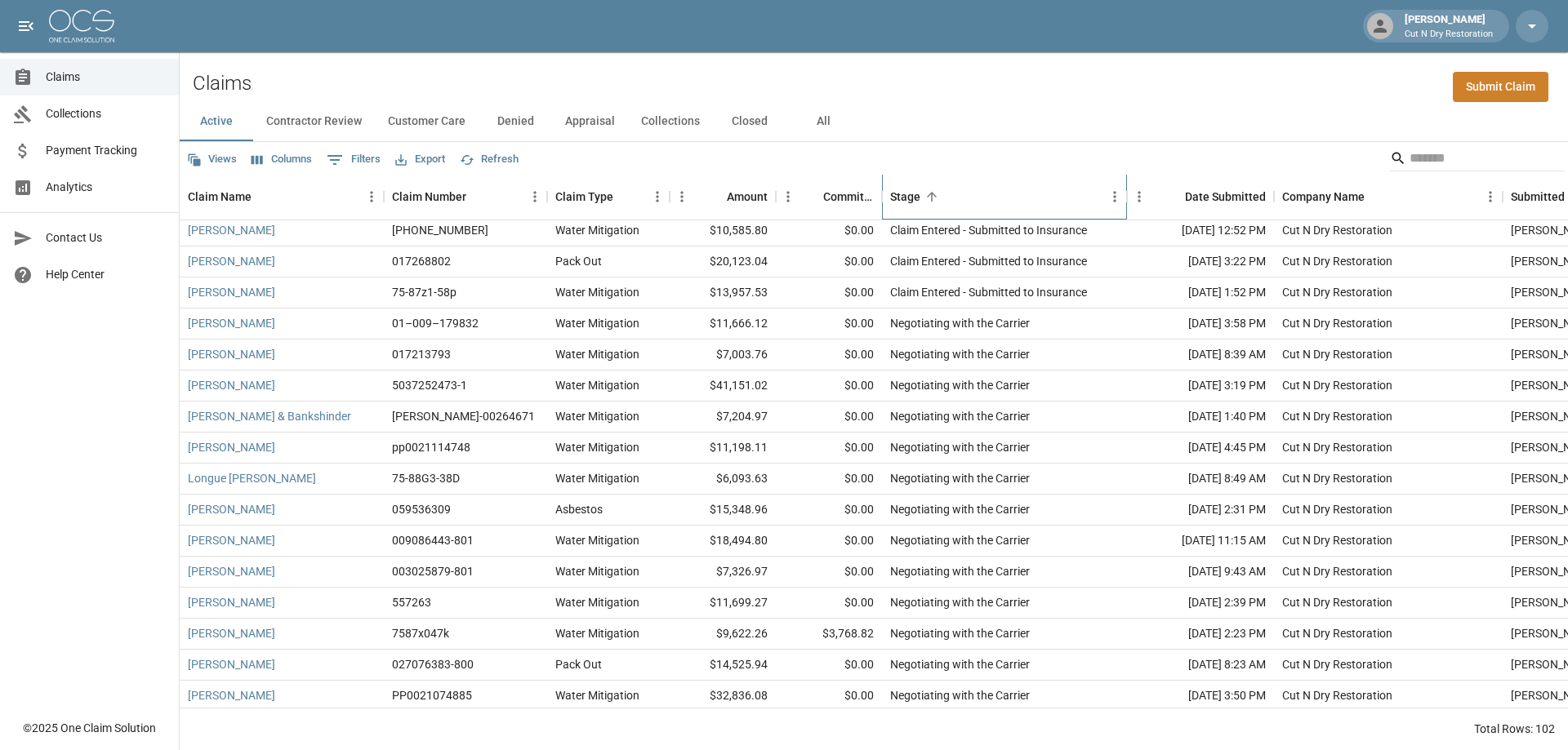
scroll to position [1575, 0]
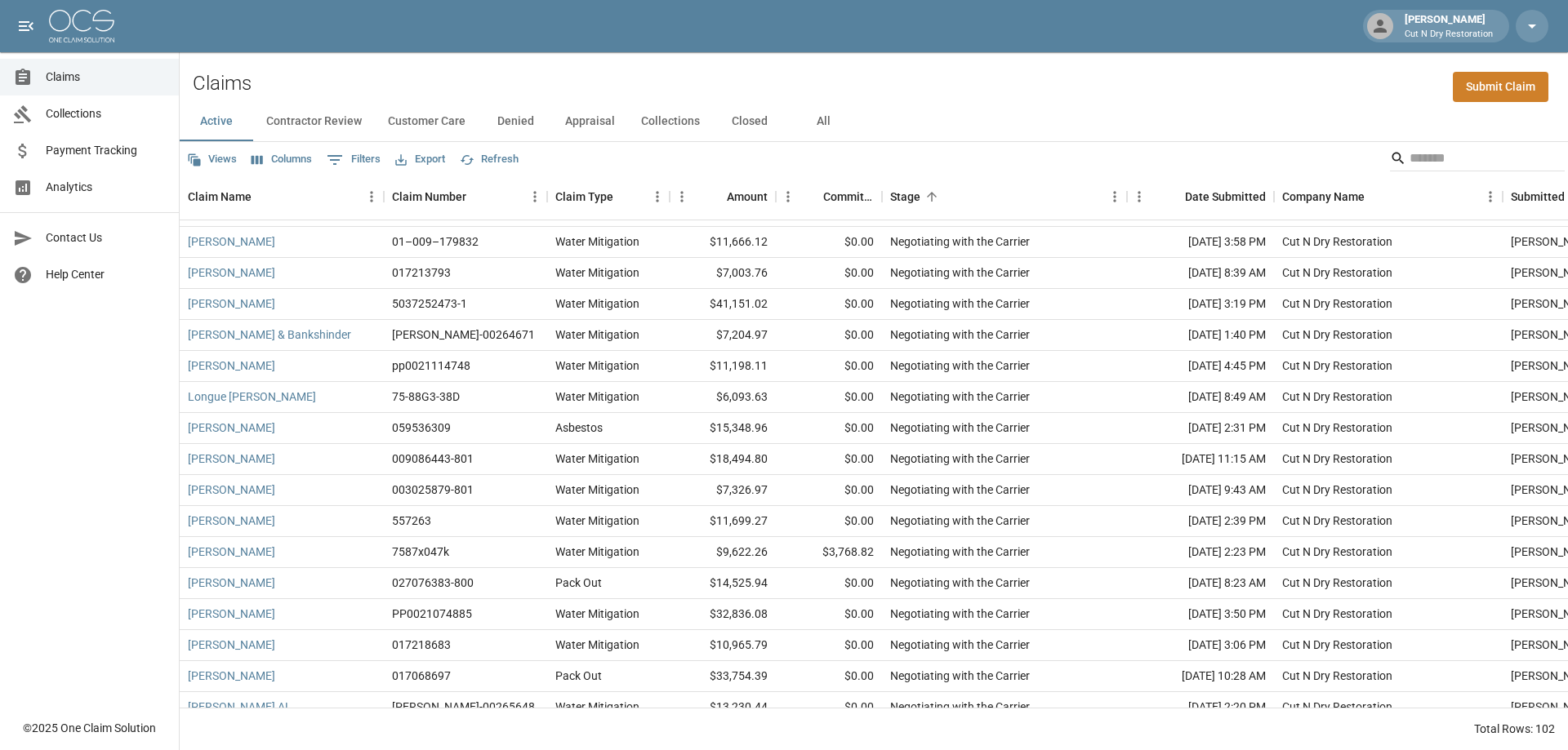
click at [821, 123] on button "All" at bounding box center [823, 121] width 74 height 39
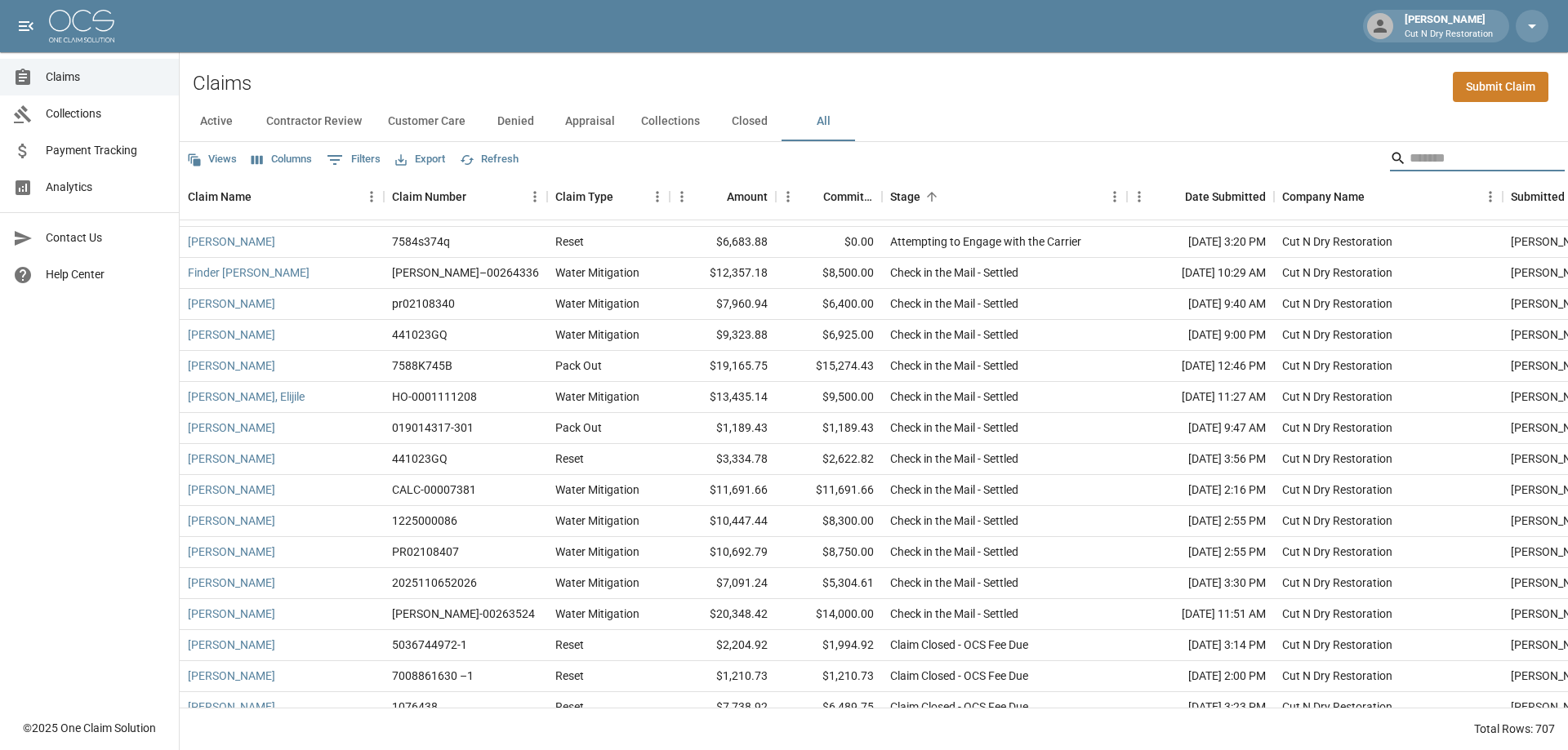
click at [1467, 161] on input "Search" at bounding box center [1474, 158] width 131 height 26
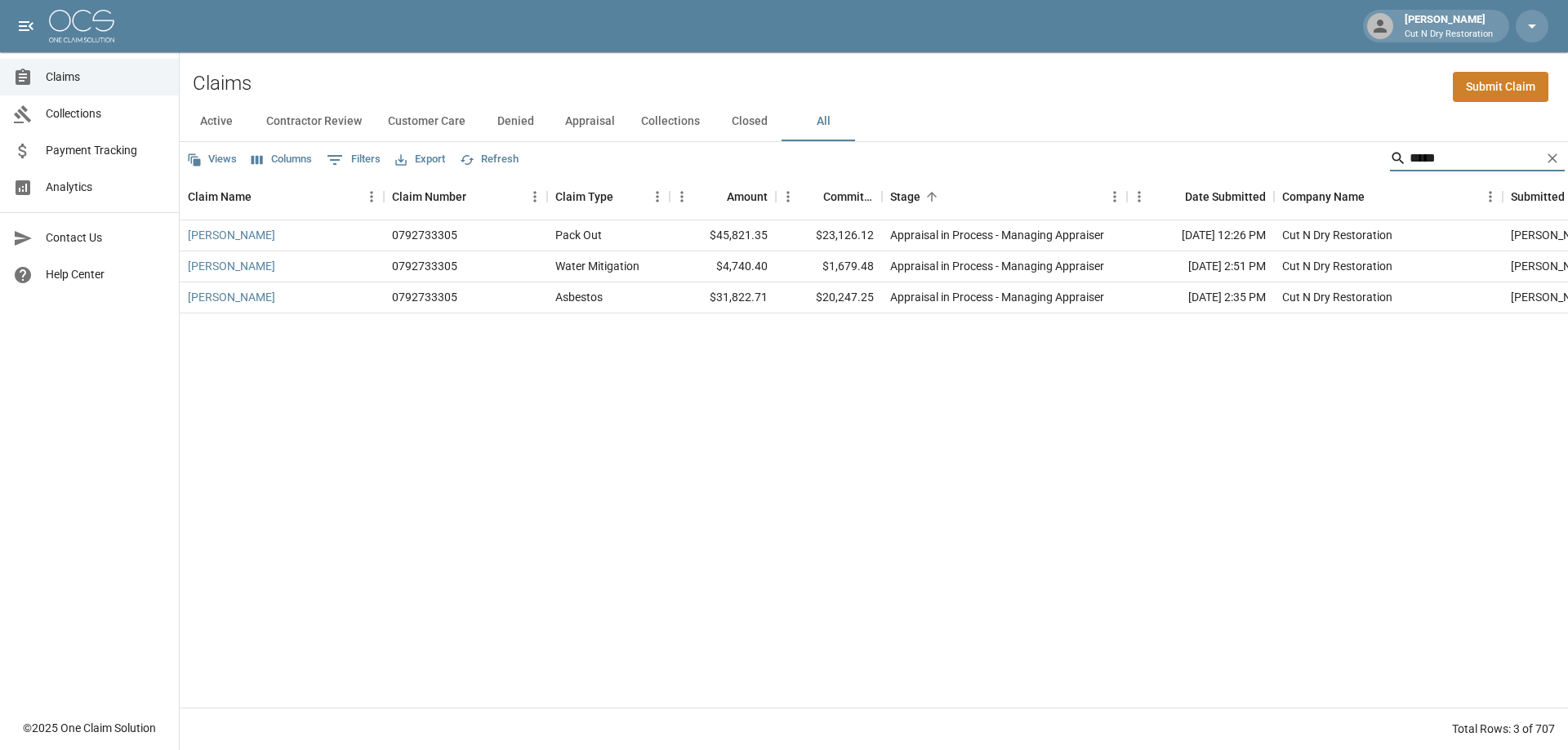
type input "*****"
click at [952, 384] on div "Diana Romyn 0792733305 Pack Out $45,821.35 $23,126.12 Appraisal in Process - Ma…" at bounding box center [943, 464] width 1527 height 487
click at [1346, 449] on div "Diana Romyn 0792733305 Pack Out $45,821.35 $23,126.12 Appraisal in Process - Ma…" at bounding box center [943, 464] width 1527 height 487
click at [210, 228] on link "[PERSON_NAME]" at bounding box center [232, 236] width 87 height 16
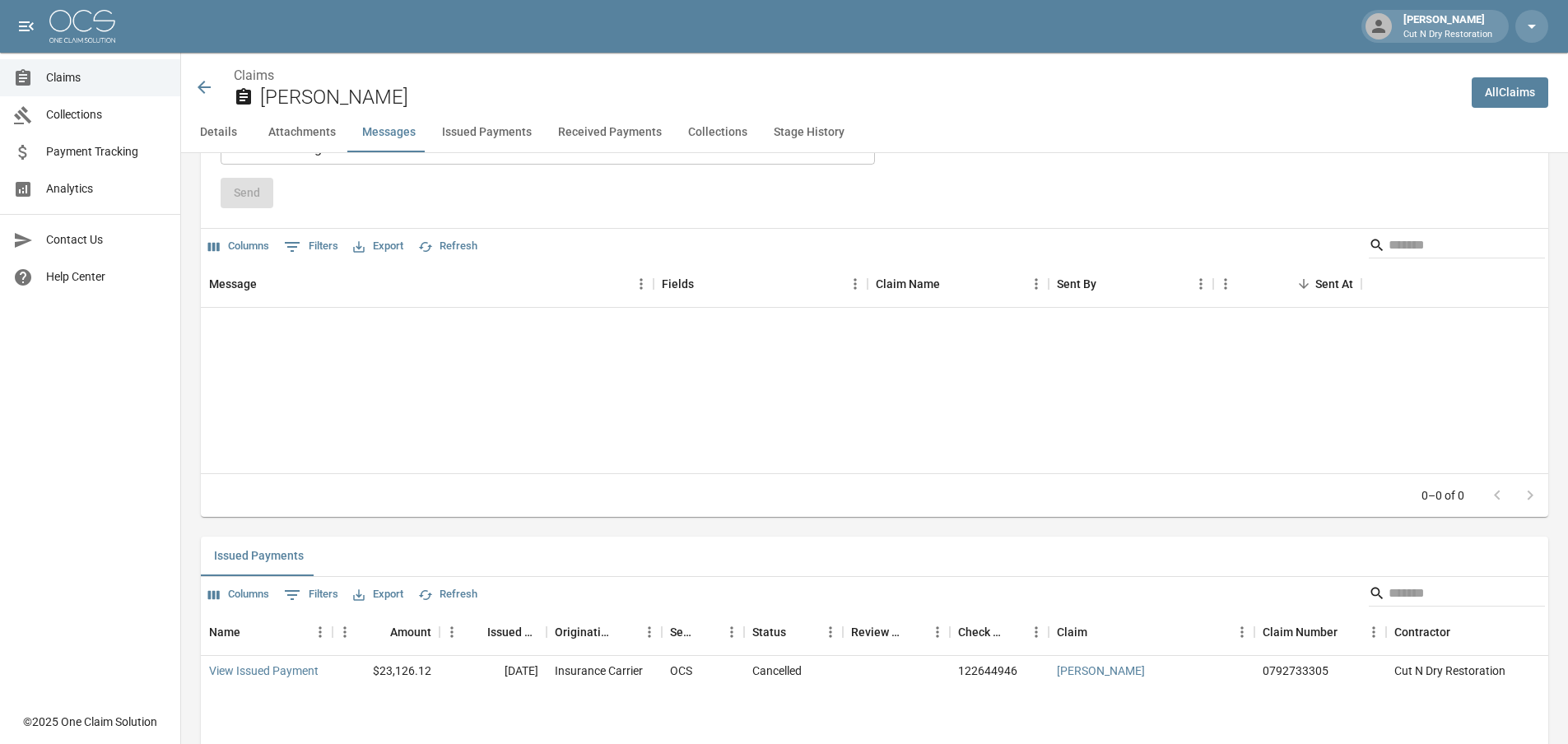
scroll to position [1729, 0]
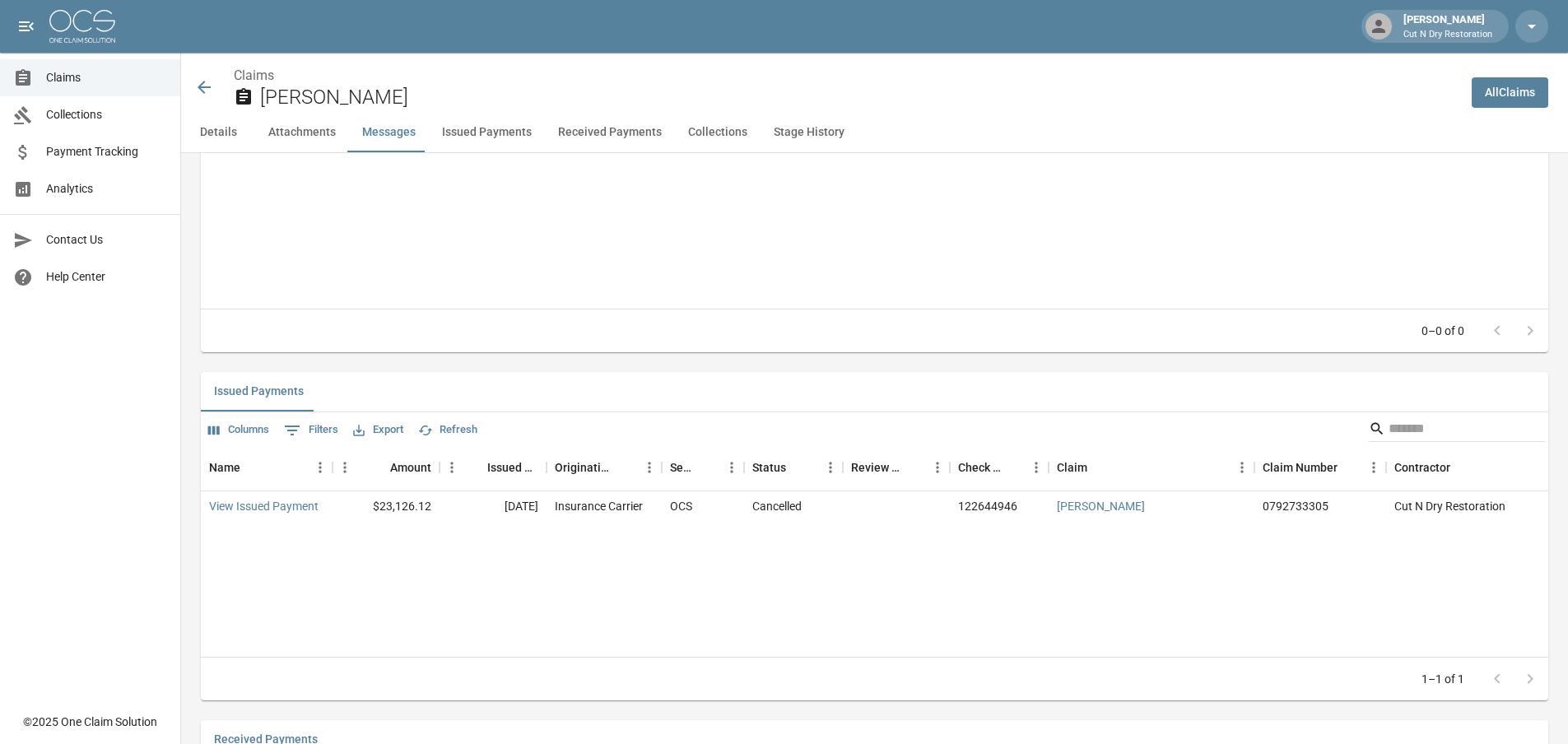
click at [712, 564] on div "Name Amount Issued Date Originating From Sent To Status Review Status Check Num…" at bounding box center [875, 551] width 1347 height 212
click at [247, 506] on link "View Issued Payment" at bounding box center [264, 506] width 109 height 17
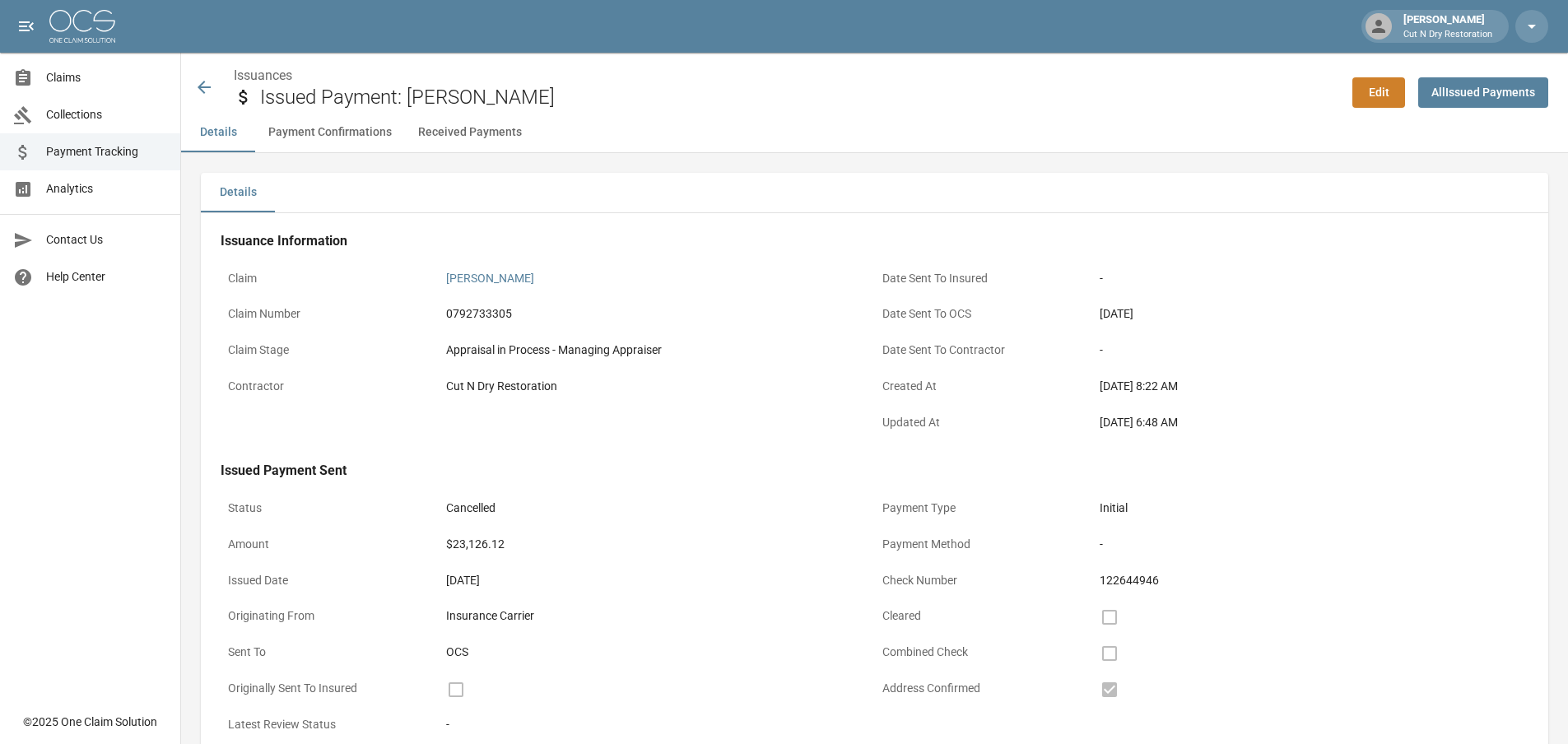
click at [205, 79] on icon at bounding box center [204, 88] width 20 height 20
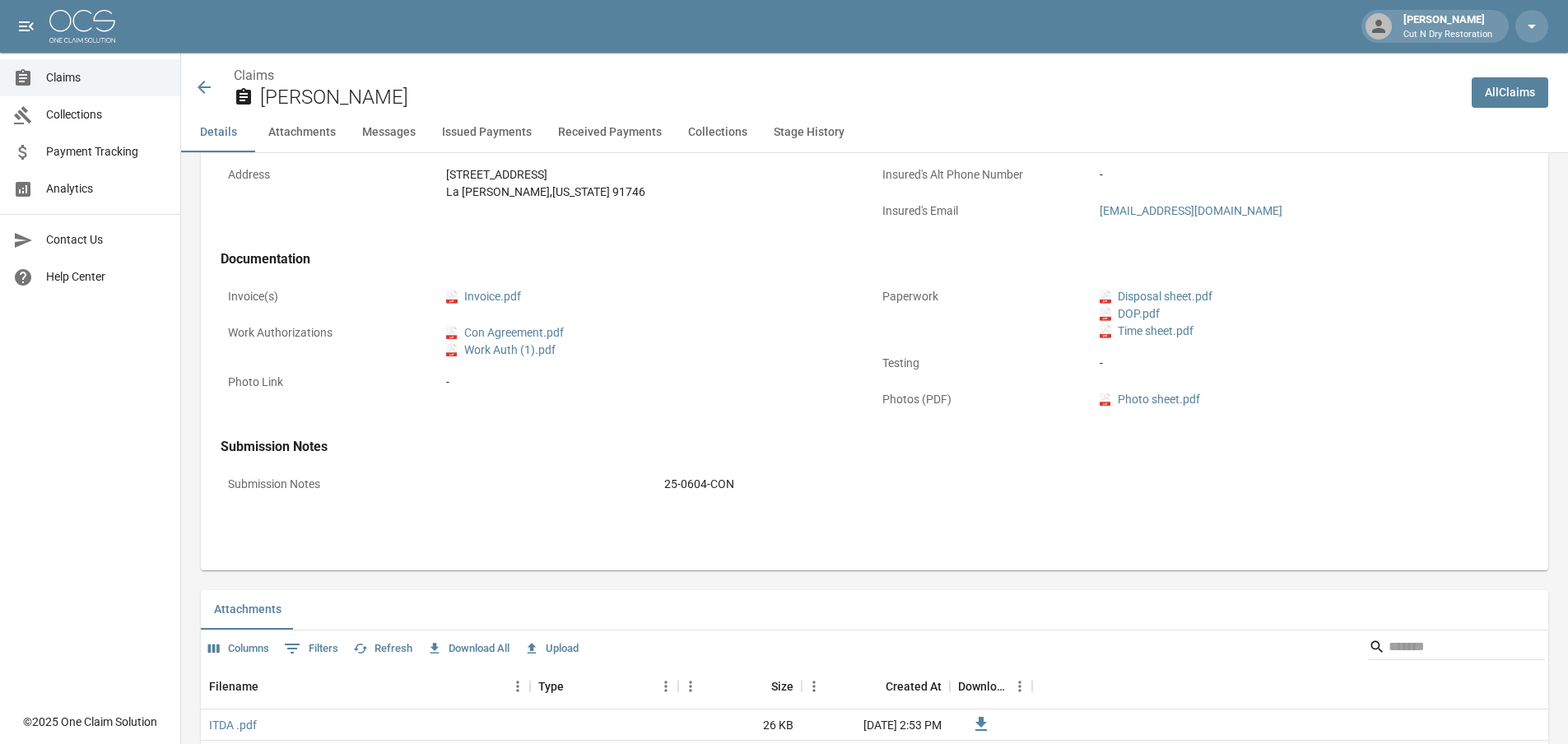
scroll to position [632, 0]
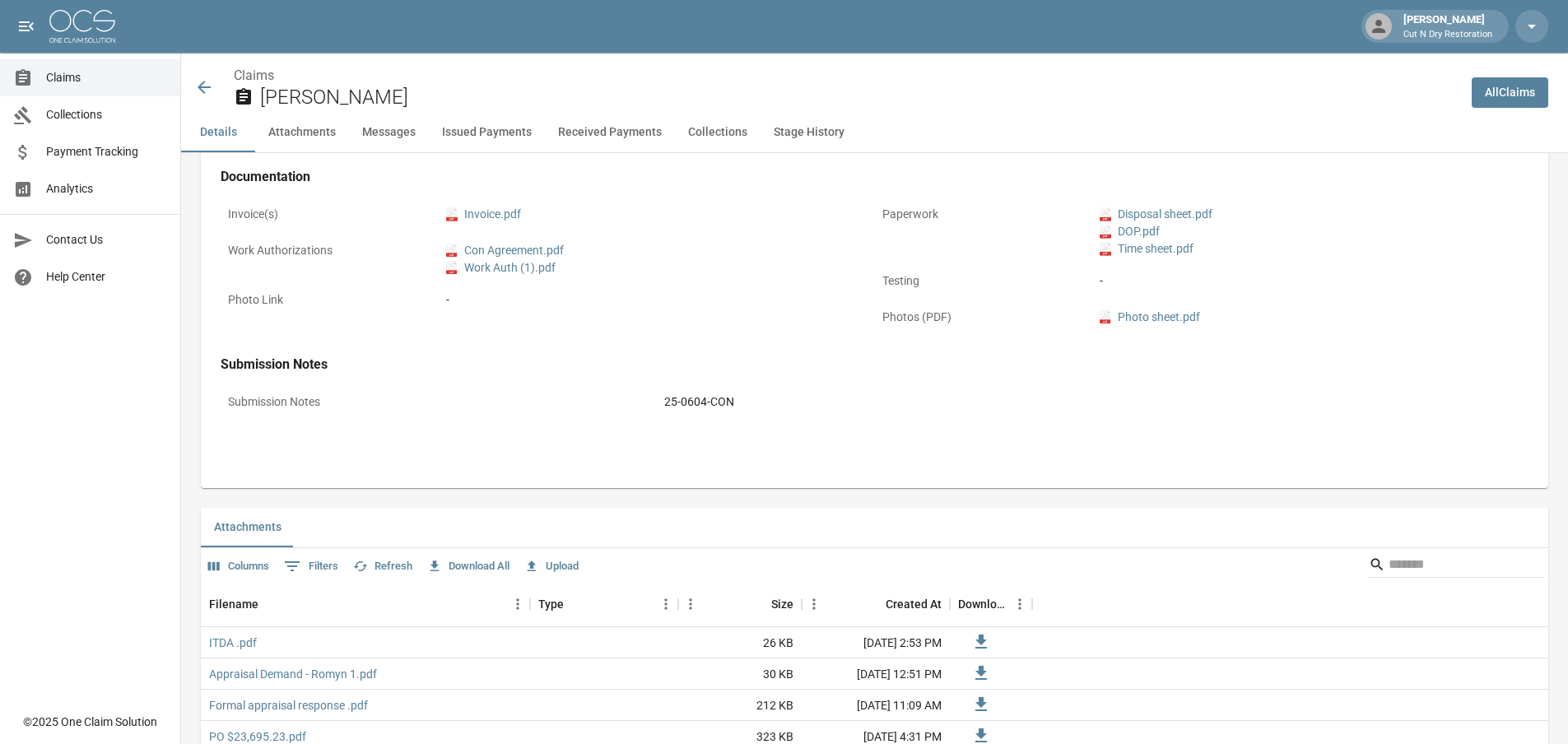
click at [210, 89] on icon at bounding box center [204, 88] width 20 height 20
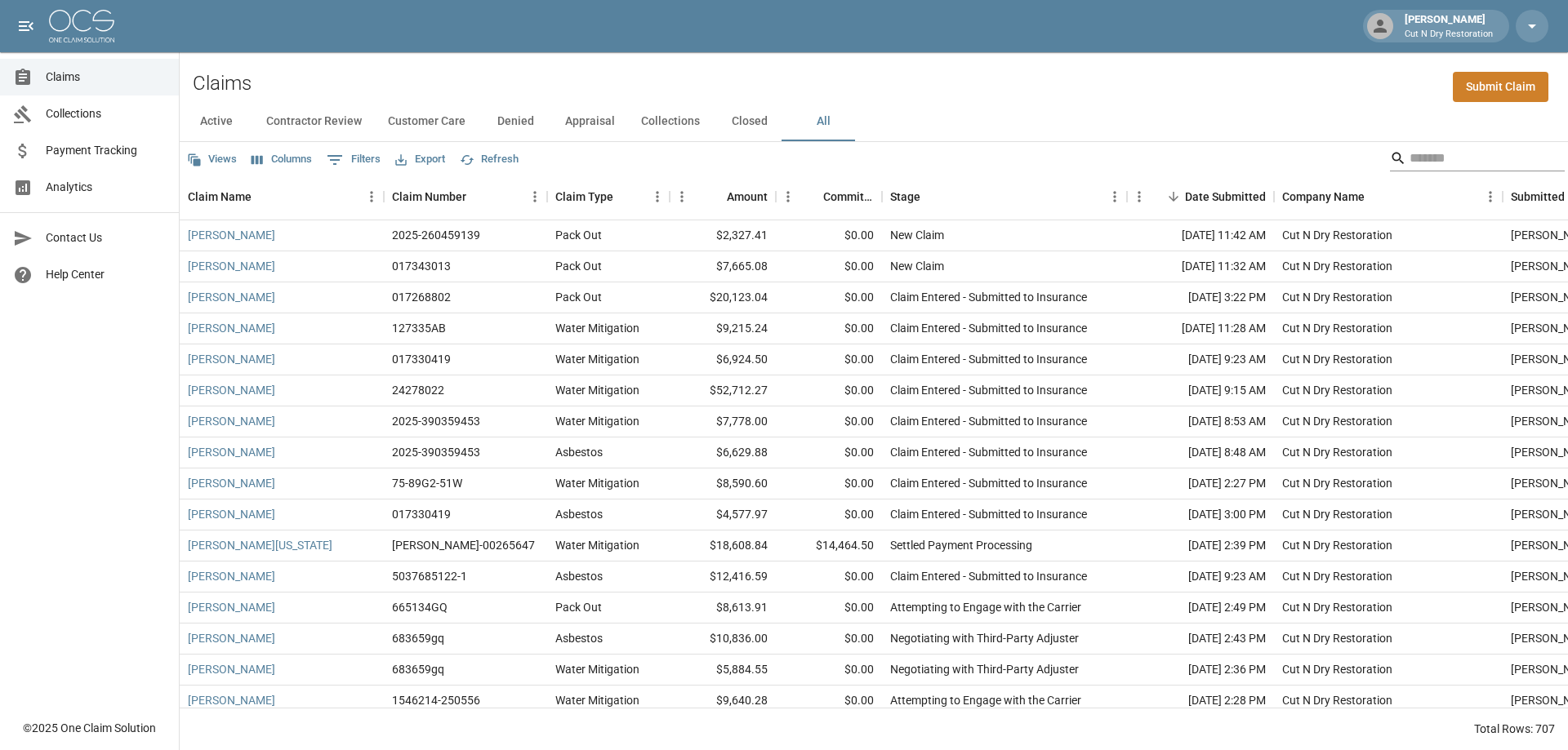
click at [1480, 158] on input "Search" at bounding box center [1474, 158] width 131 height 26
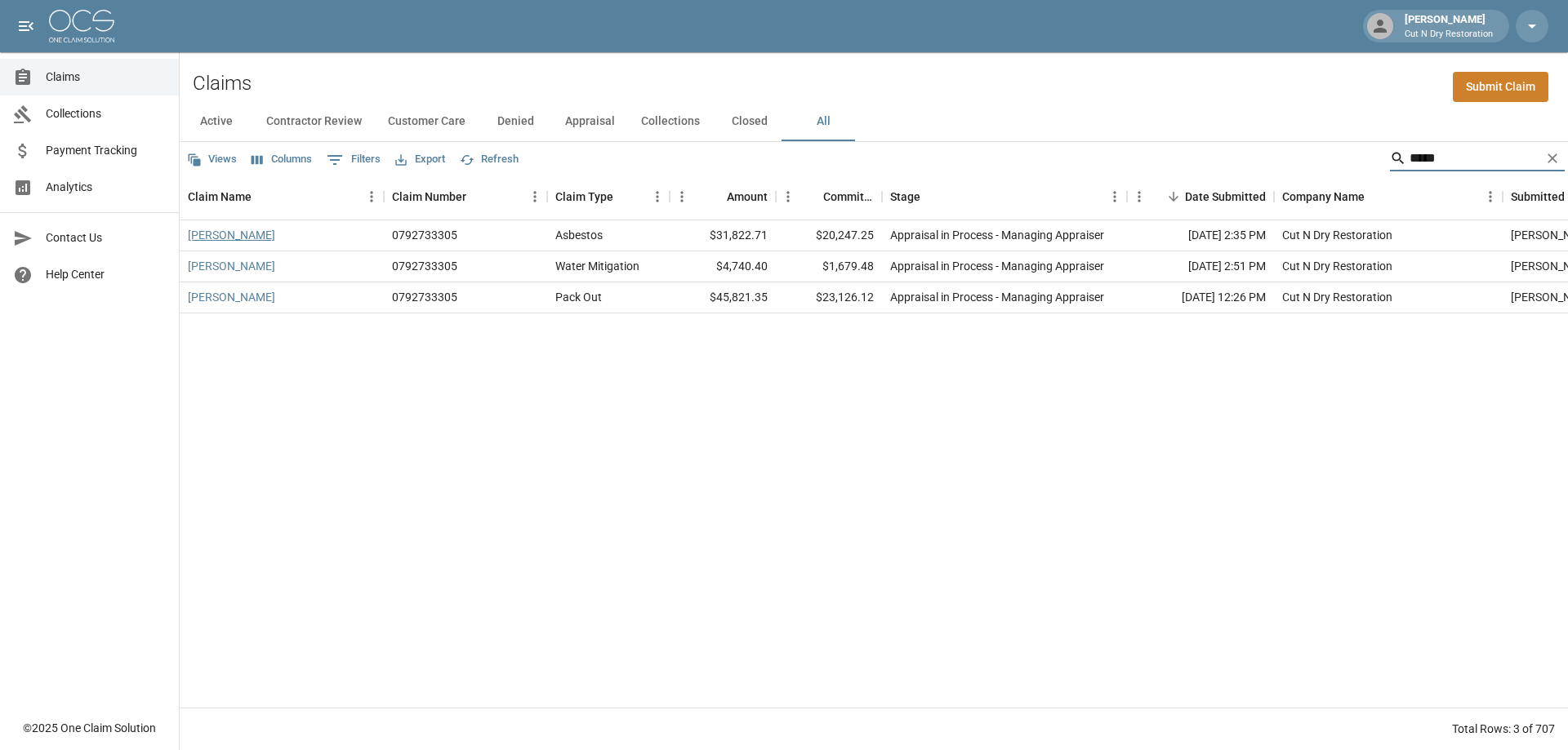
type input "*****"
click at [208, 235] on link "[PERSON_NAME]" at bounding box center [232, 236] width 87 height 16
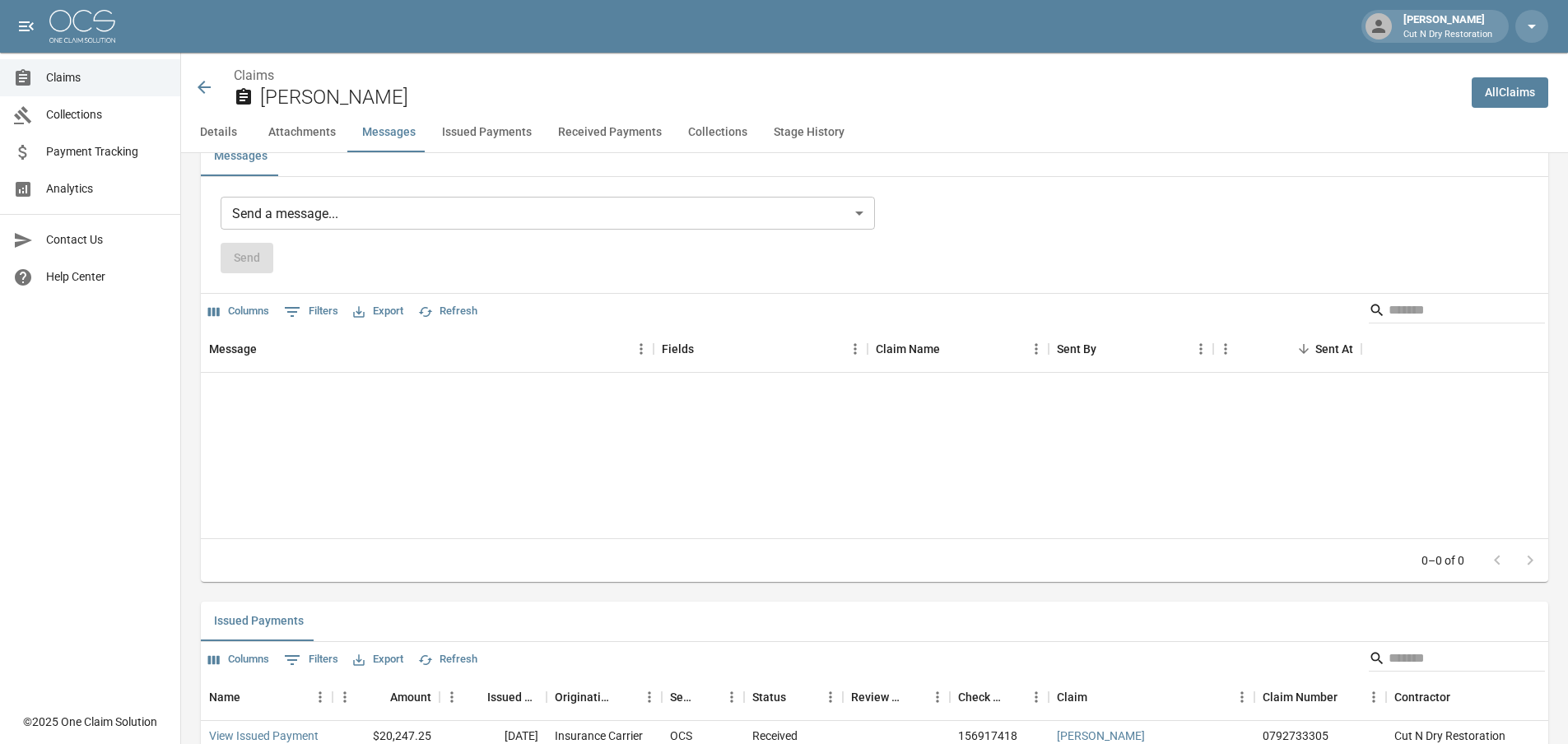
scroll to position [1729, 0]
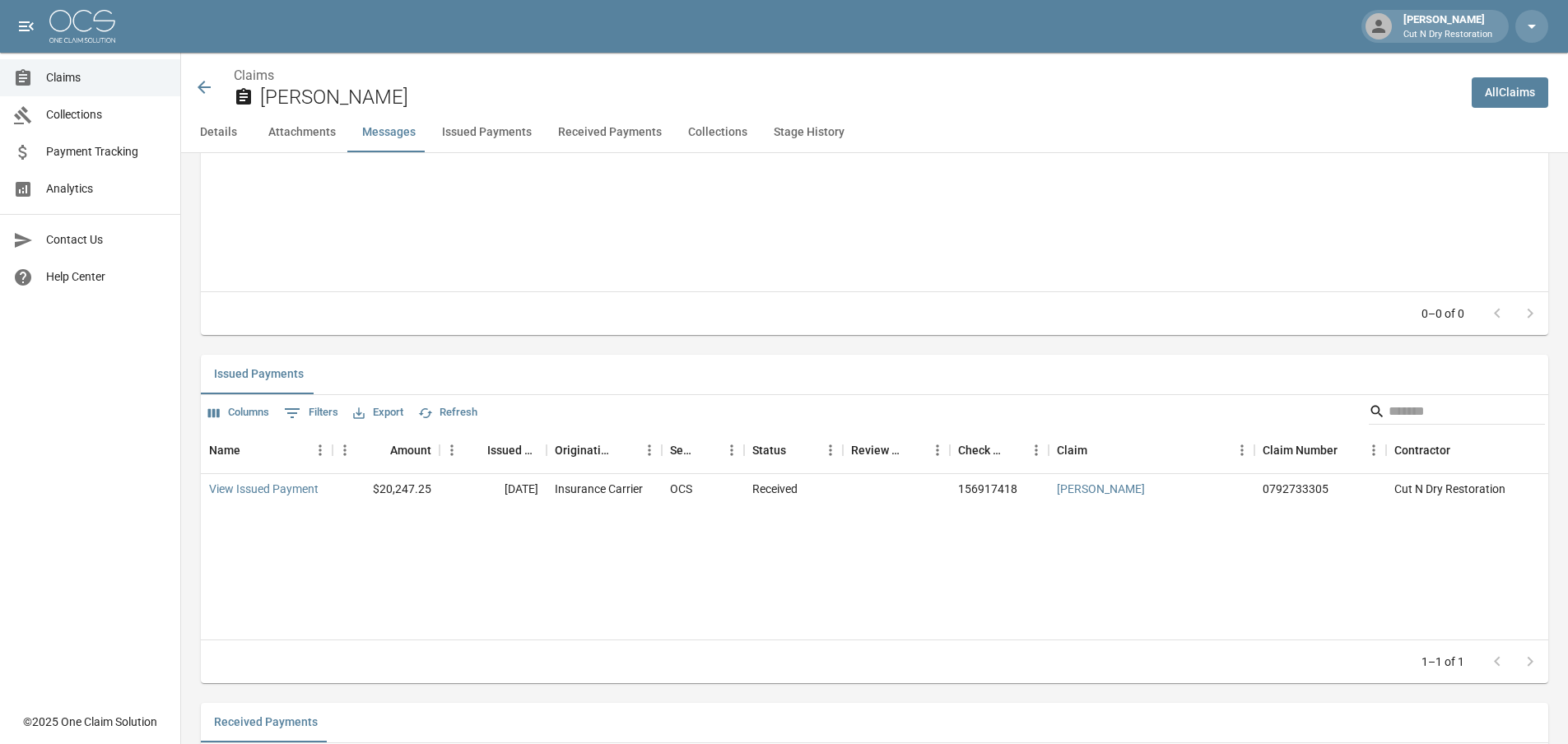
click at [205, 87] on icon at bounding box center [204, 87] width 13 height 13
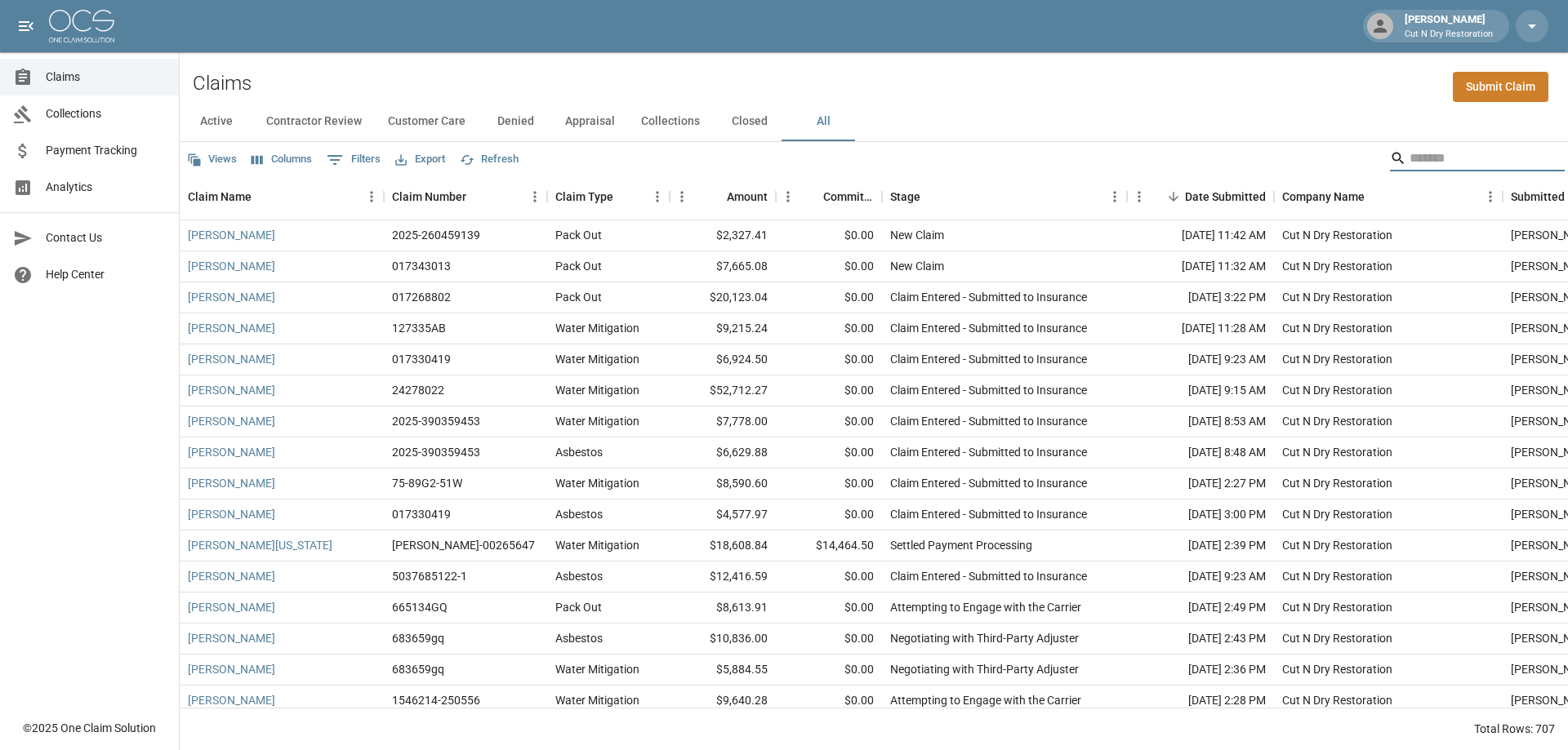
click at [1424, 159] on input "Search" at bounding box center [1474, 158] width 131 height 26
click at [1419, 154] on input "Search" at bounding box center [1474, 158] width 131 height 26
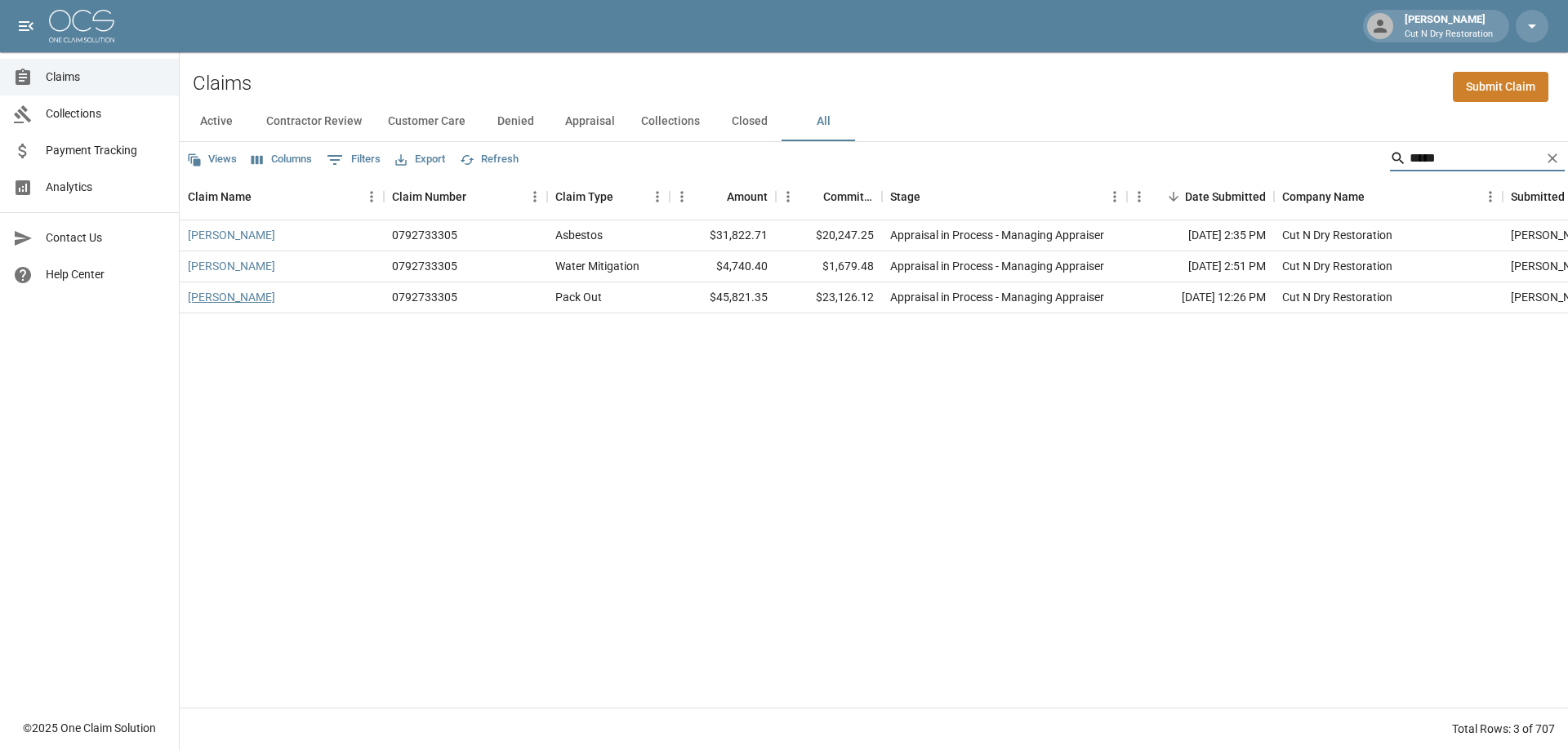
type input "*****"
click at [239, 299] on link "[PERSON_NAME]" at bounding box center [232, 297] width 87 height 16
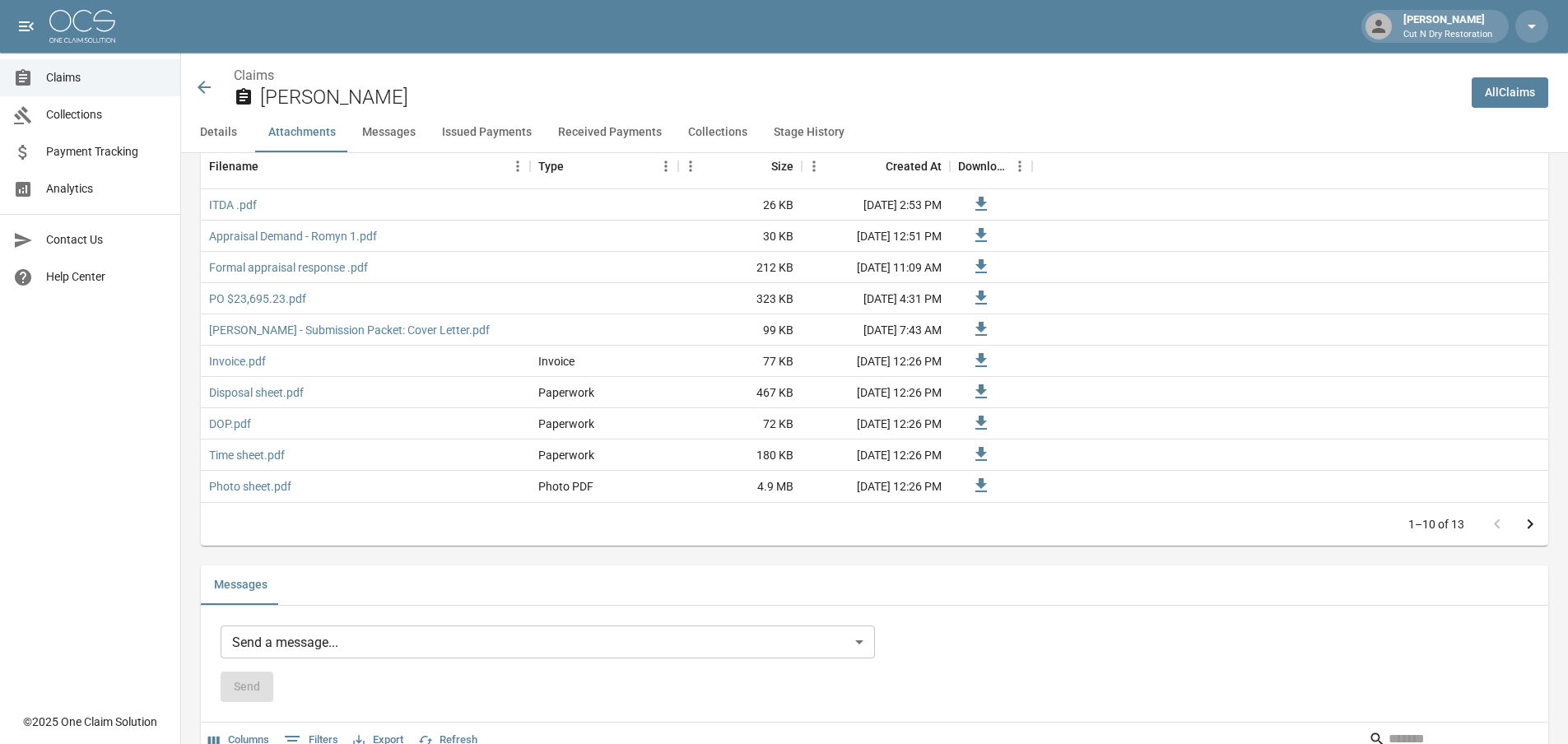
scroll to position [1399, 0]
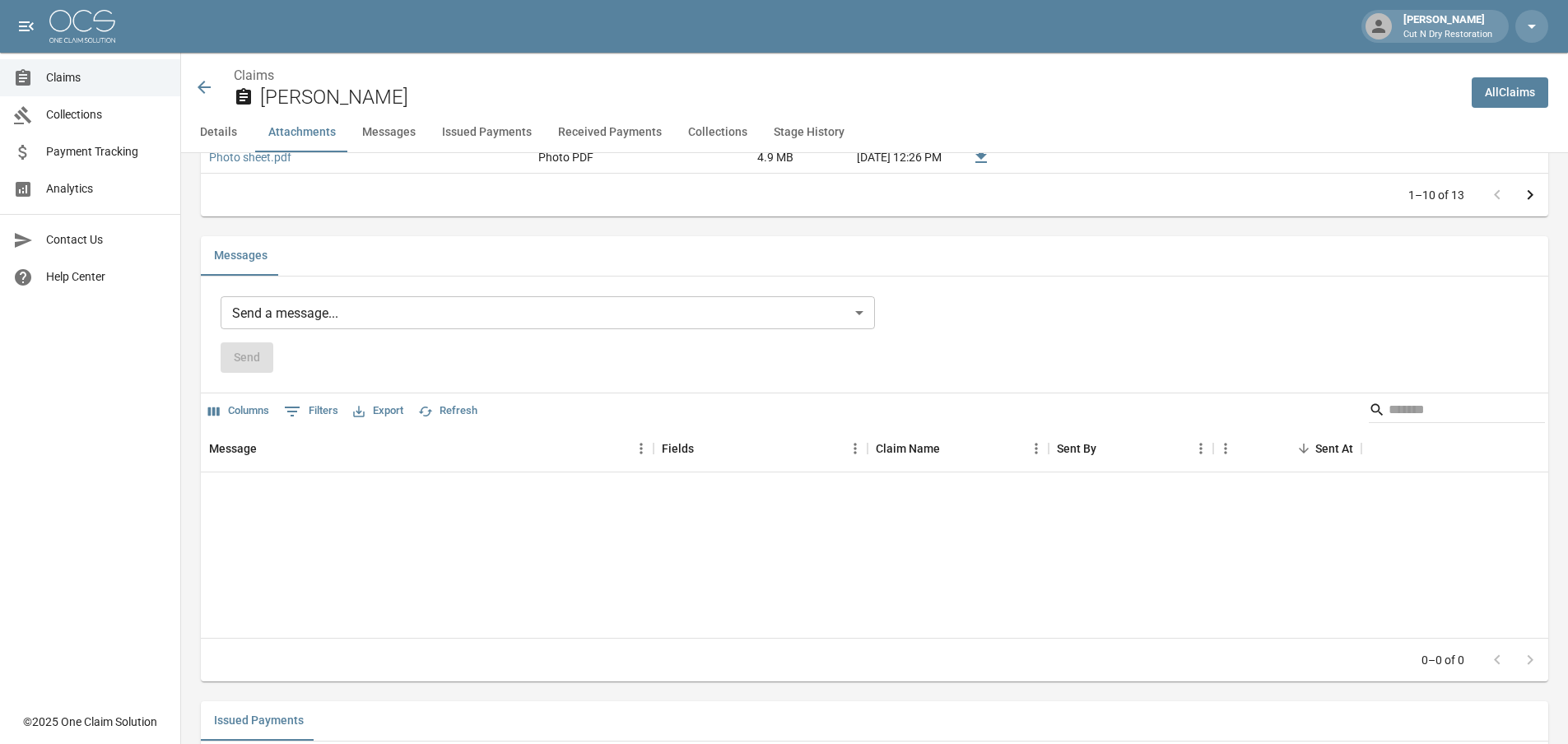
click at [332, 312] on body "[PERSON_NAME] Cut N Dry Restoration Claims Collections Payment Tracking Analyti…" at bounding box center [784, 520] width 1568 height 3838
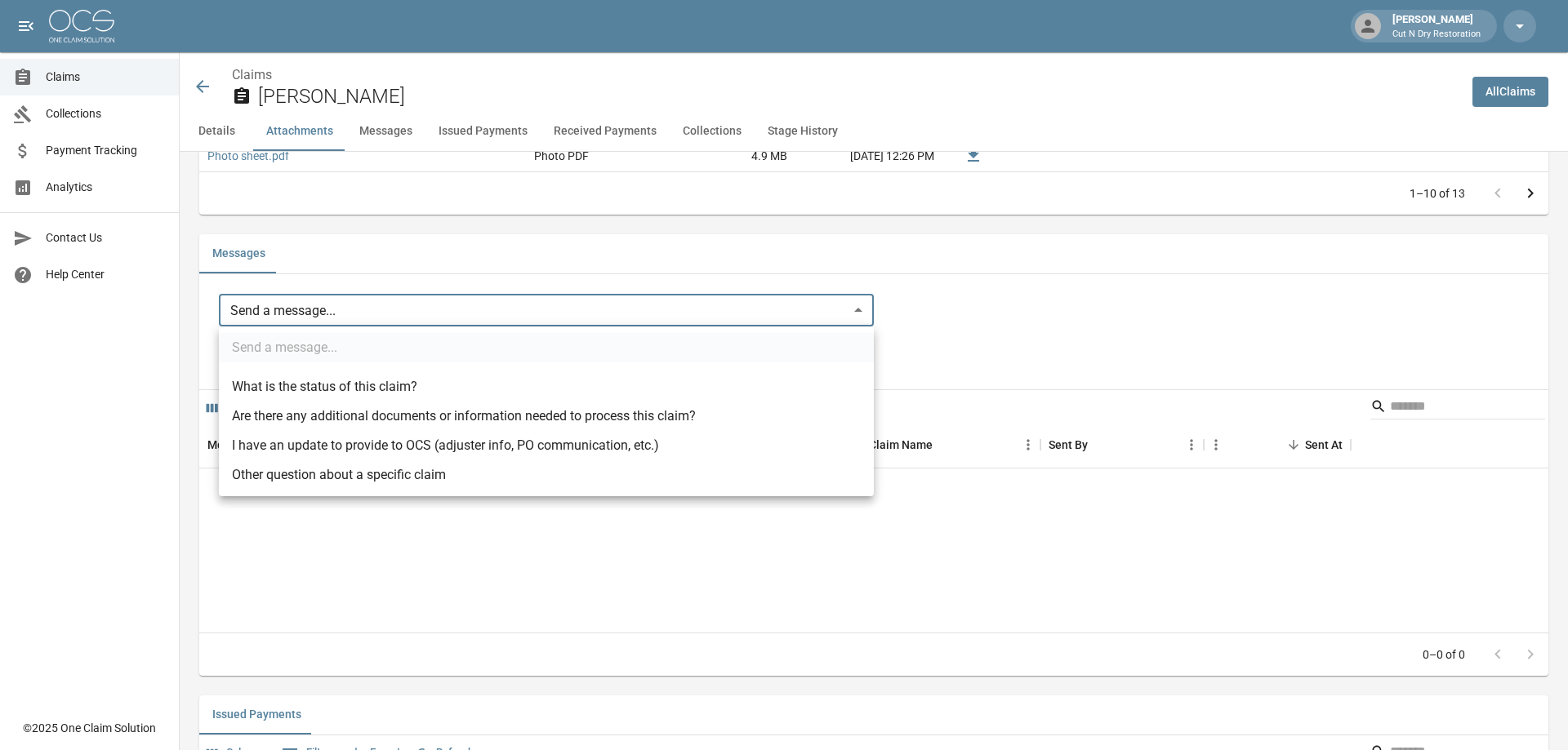
click at [288, 473] on li "Other question about a specific claim" at bounding box center [547, 475] width 655 height 30
type input "**********"
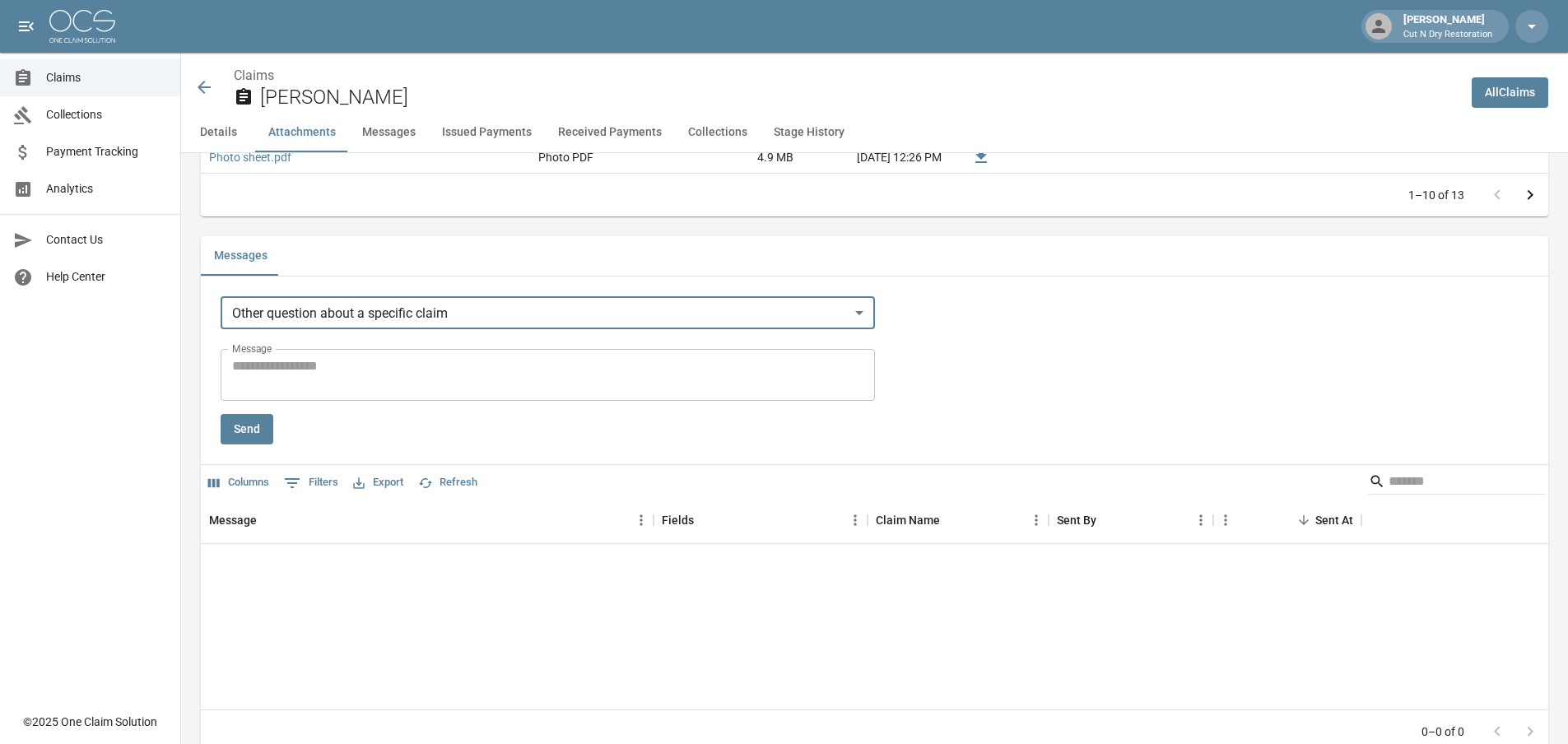
click at [323, 391] on textarea "Message" at bounding box center [548, 376] width 631 height 38
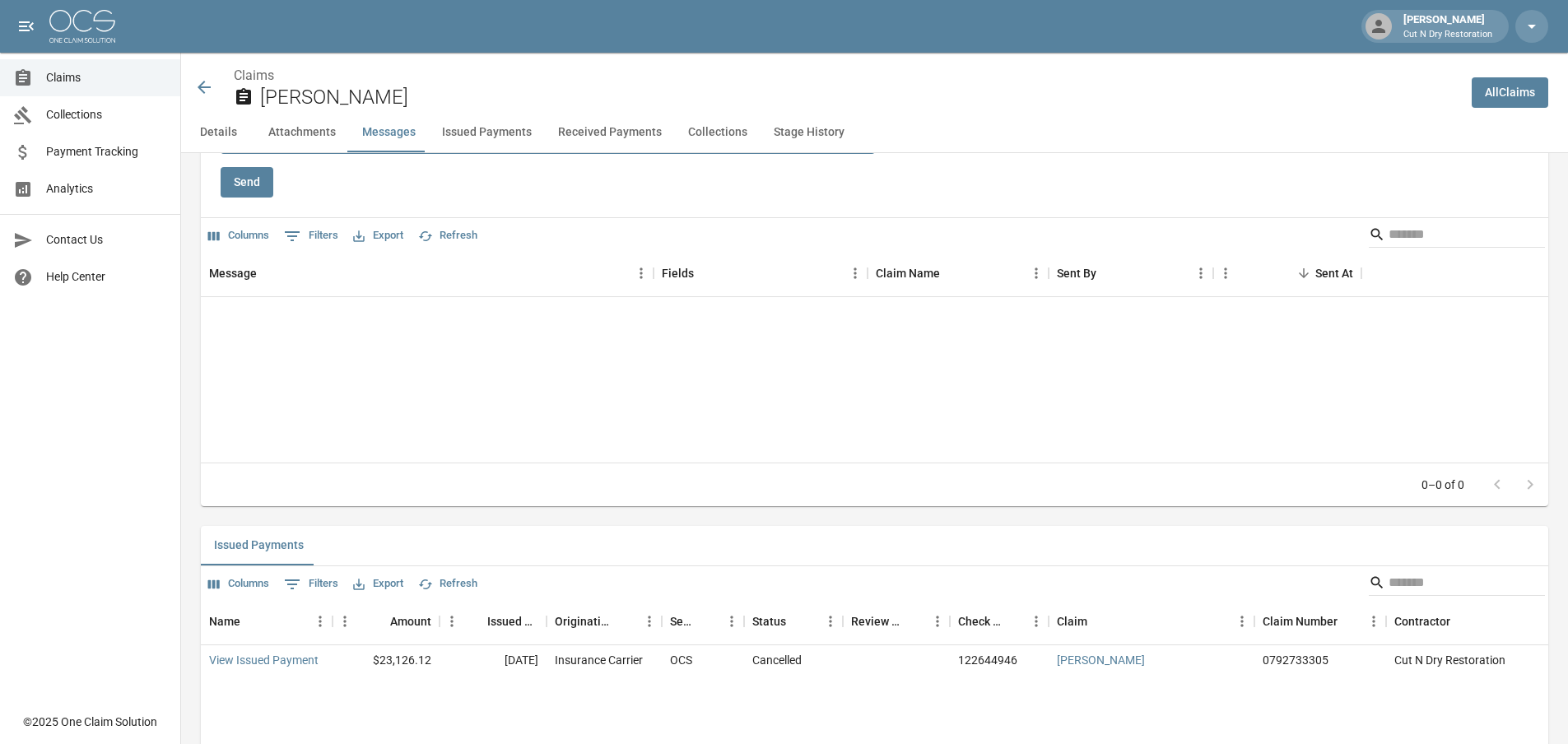
scroll to position [1482, 0]
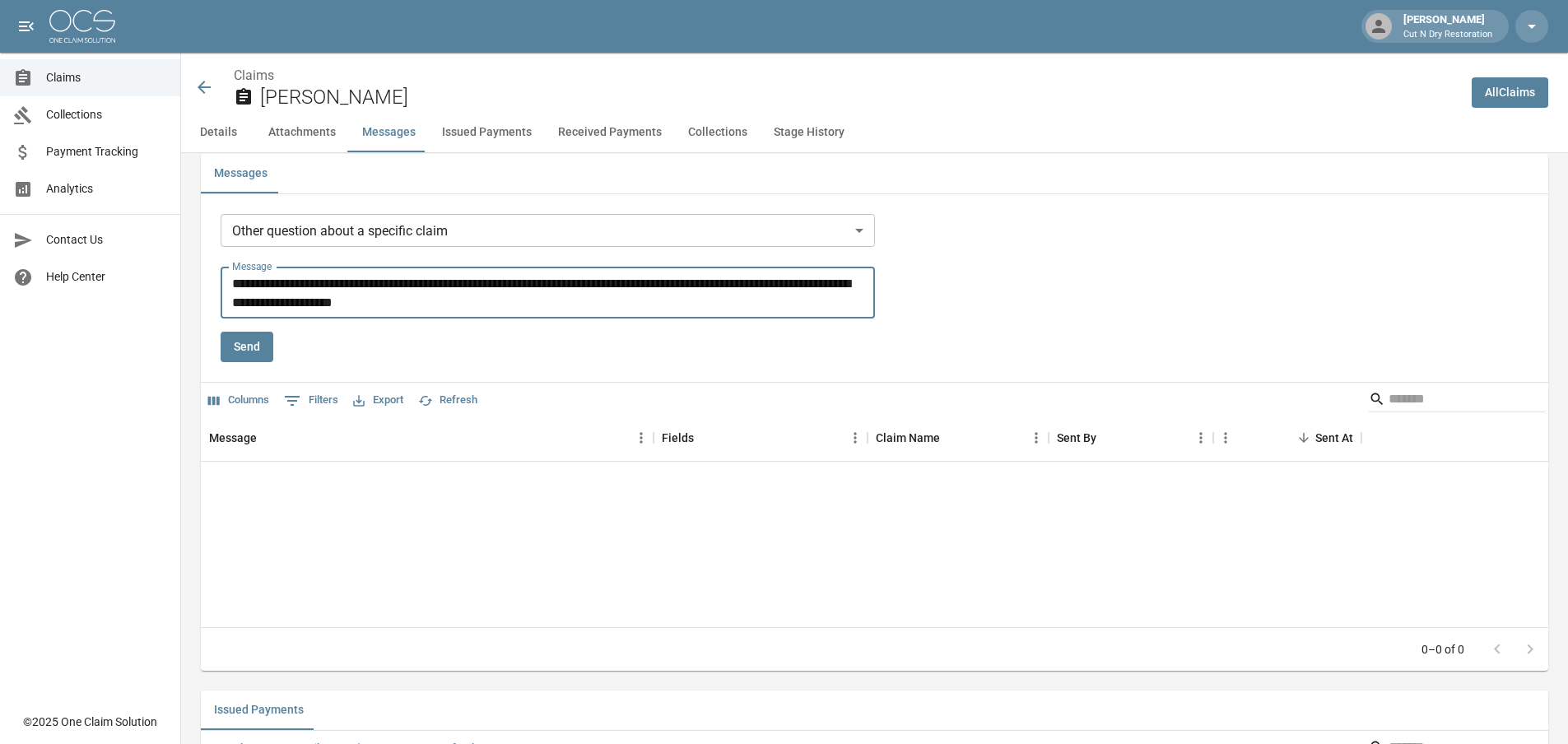
click at [551, 283] on textarea "**********" at bounding box center [551, 293] width 637 height 38
click at [525, 301] on textarea "**********" at bounding box center [551, 293] width 637 height 38
drag, startPoint x: 826, startPoint y: 298, endPoint x: 195, endPoint y: 272, distance: 631.5
click at [190, 272] on div "Details Claim Information Name [PERSON_NAME] Claim Number 0792733305 Claim Type…" at bounding box center [865, 539] width 1367 height 3737
type textarea "**********"
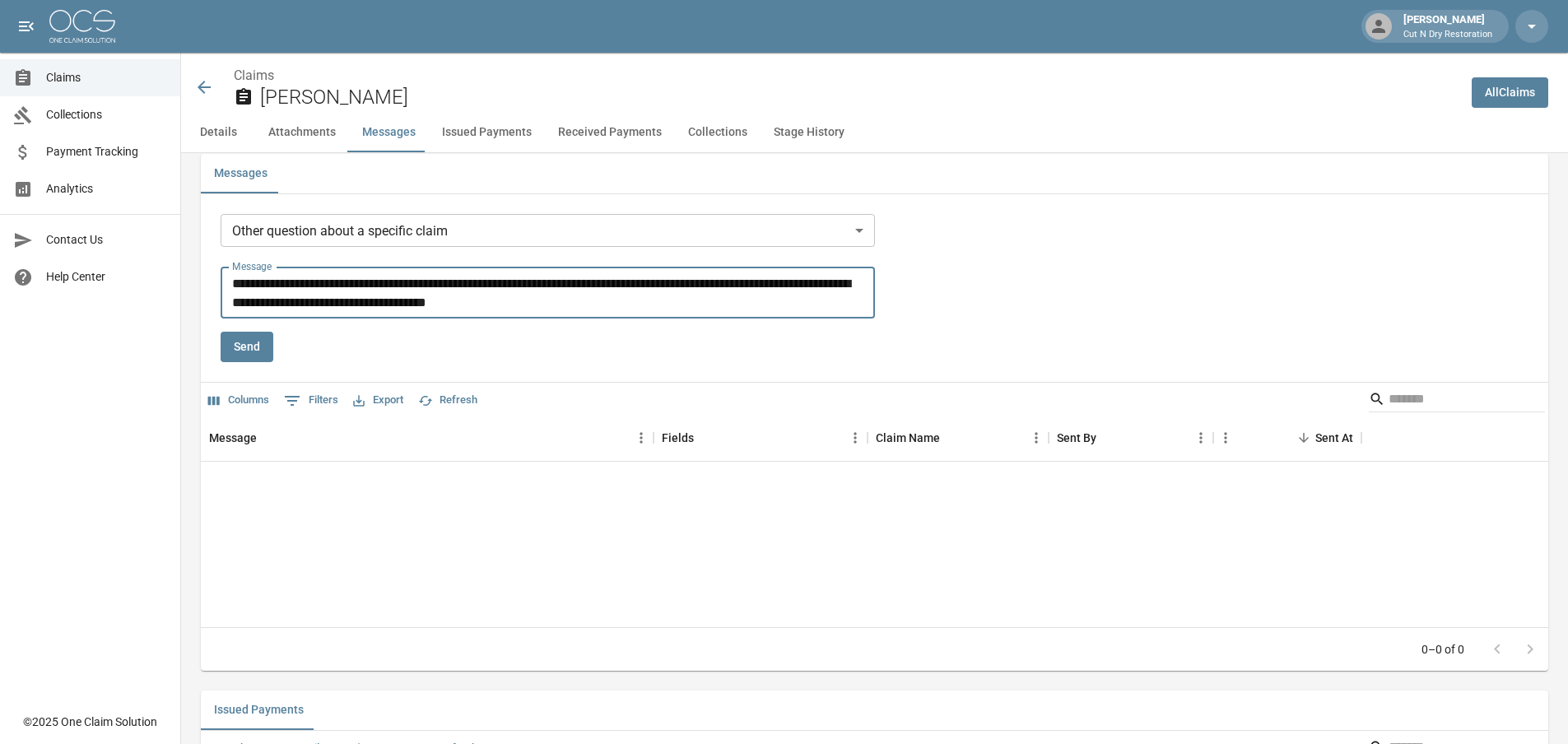
click at [238, 347] on button "Send" at bounding box center [247, 347] width 53 height 31
